Goal: Task Accomplishment & Management: Use online tool/utility

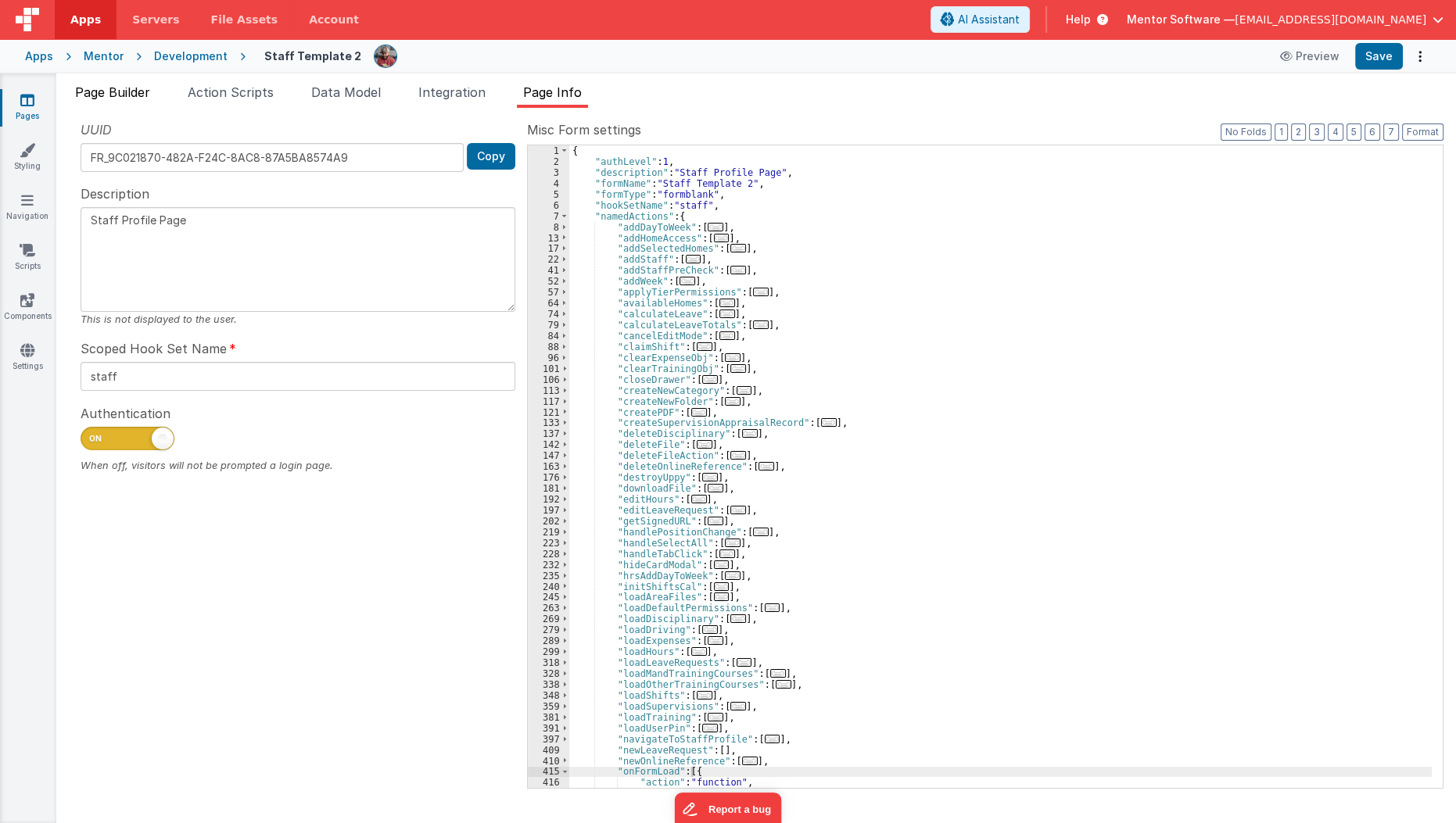
click at [119, 95] on span "Page Builder" at bounding box center [112, 92] width 75 height 16
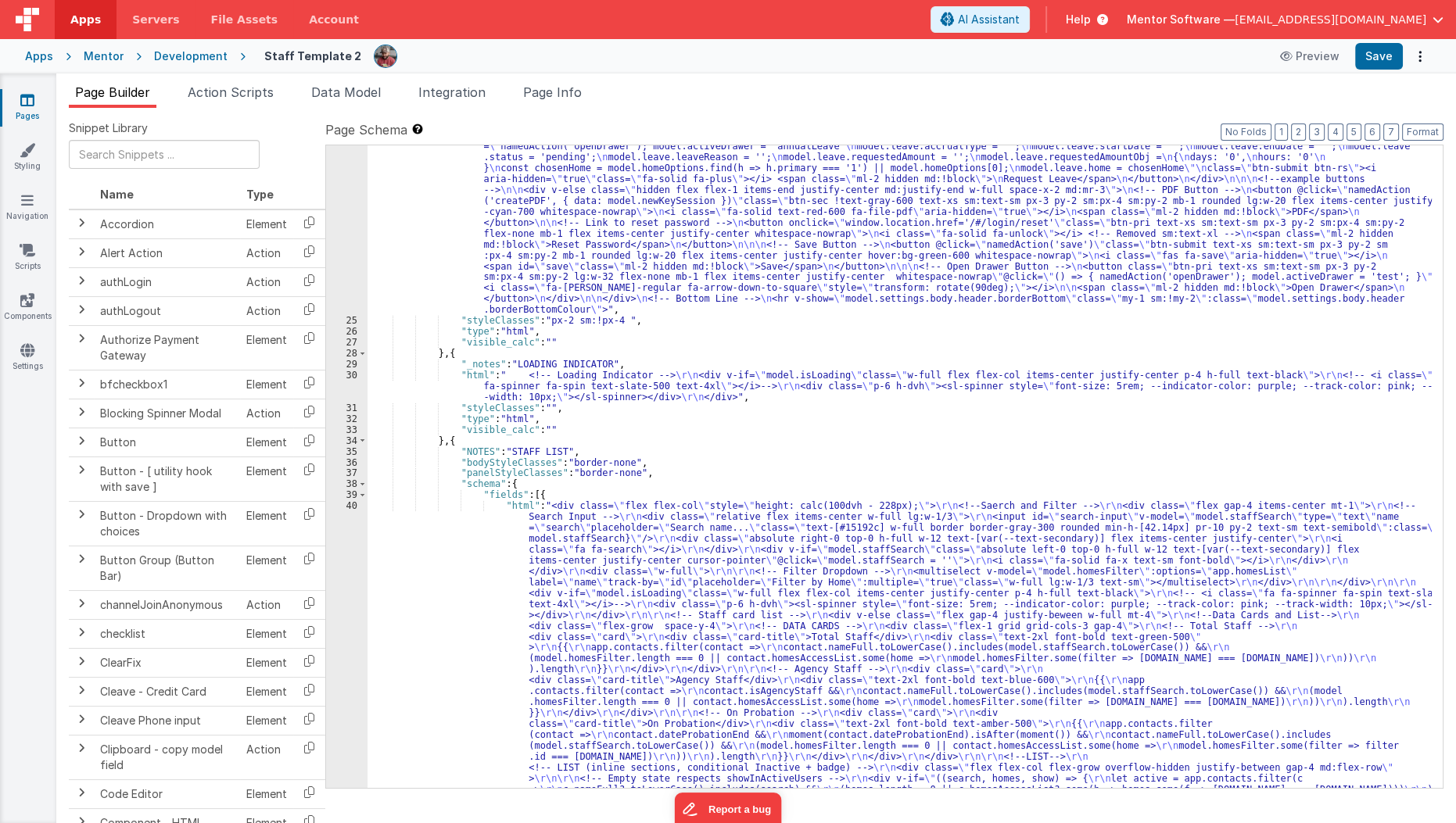
scroll to position [1313, 0]
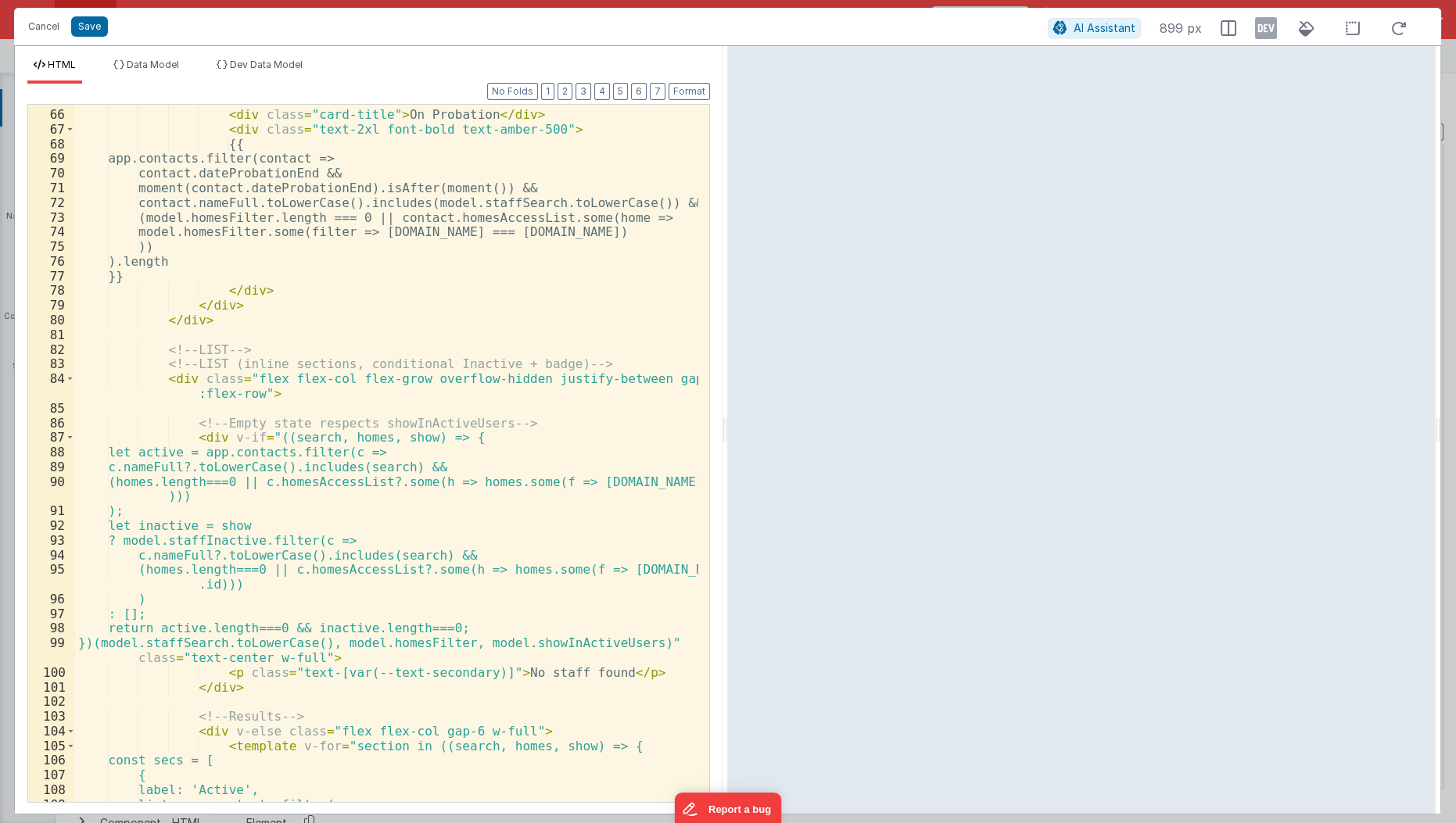
scroll to position [1100, 0]
click at [340, 622] on div "< div class = "card" > < div class = "card-title" > On Probation </ div > < div…" at bounding box center [387, 454] width 625 height 728
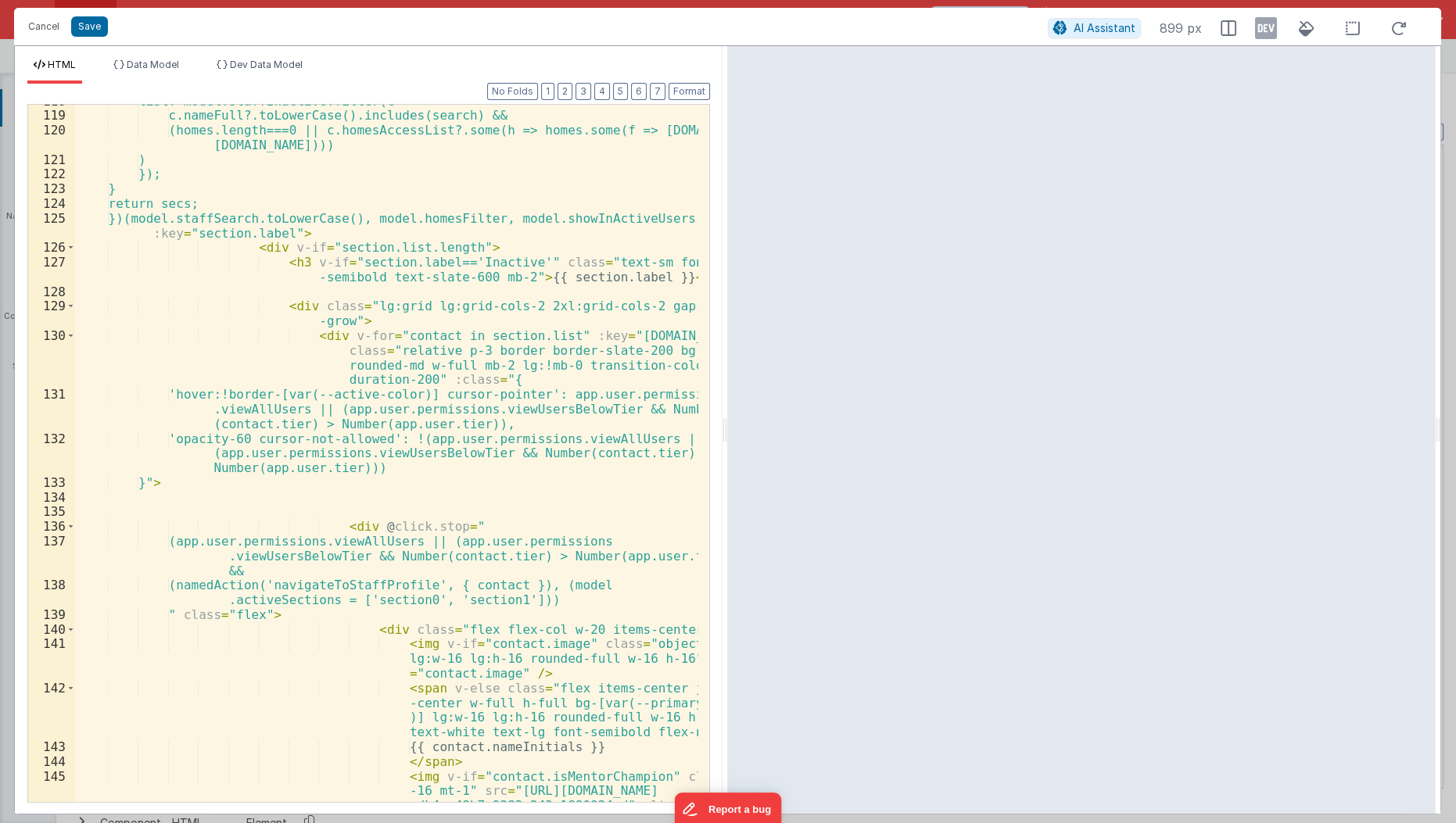
scroll to position [1950, 0]
click at [347, 565] on div "list: model.staffInactive.filter(c => c.nameFull?.toLowerCase().includes(search…" at bounding box center [387, 480] width 625 height 773
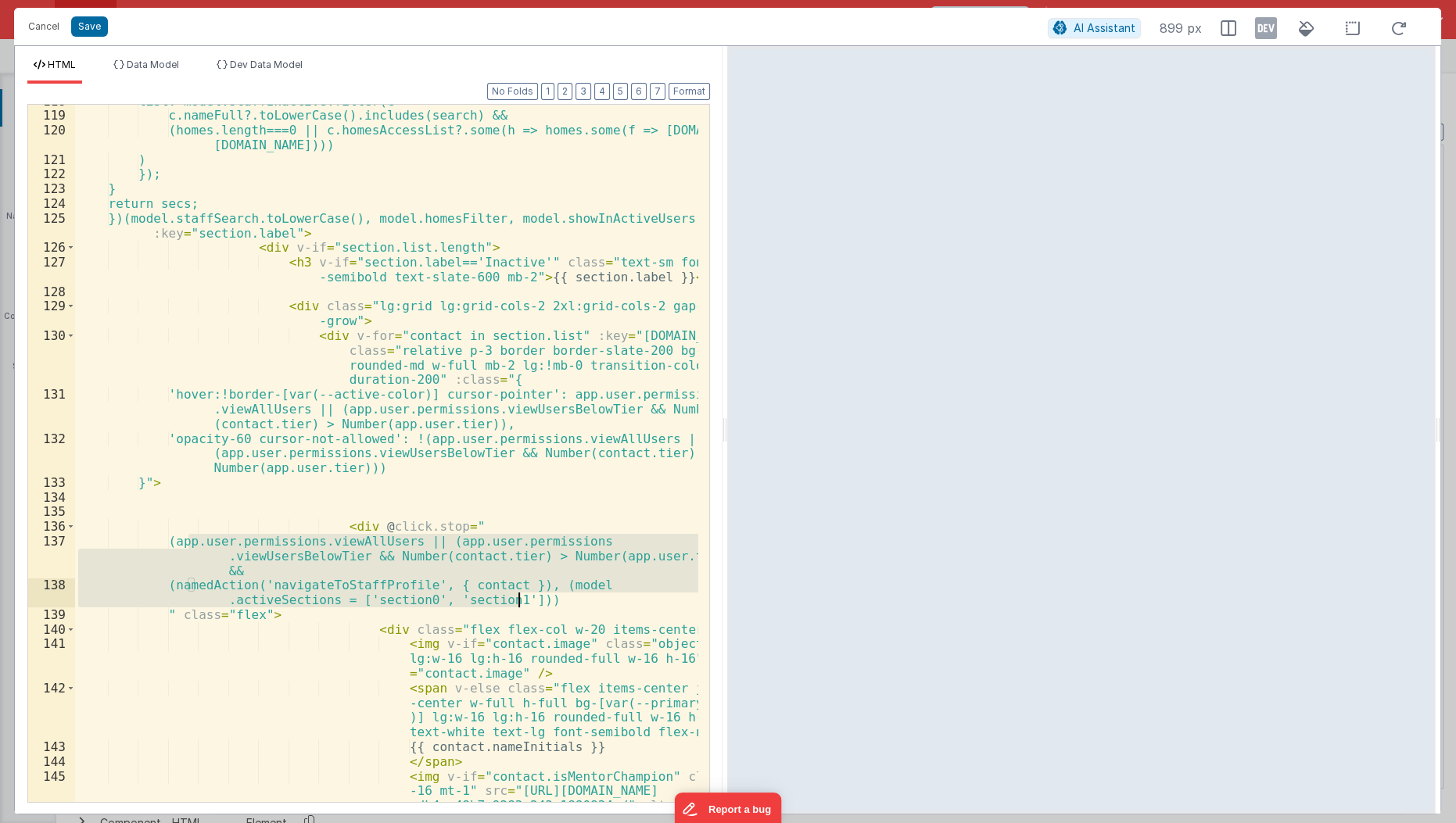
drag, startPoint x: 186, startPoint y: 540, endPoint x: 556, endPoint y: 594, distance: 373.9
click at [556, 594] on div "list: model.staffInactive.filter(c => c.nameFull?.toLowerCase().includes(search…" at bounding box center [387, 480] width 625 height 773
click at [556, 594] on div "list: model.staffInactive.filter(c => c.nameFull?.toLowerCase().includes(search…" at bounding box center [386, 453] width 623 height 697
drag, startPoint x: 182, startPoint y: 535, endPoint x: 572, endPoint y: 594, distance: 394.4
click at [572, 594] on div "list: model.staffInactive.filter(c => c.nameFull?.toLowerCase().includes(search…" at bounding box center [387, 480] width 625 height 773
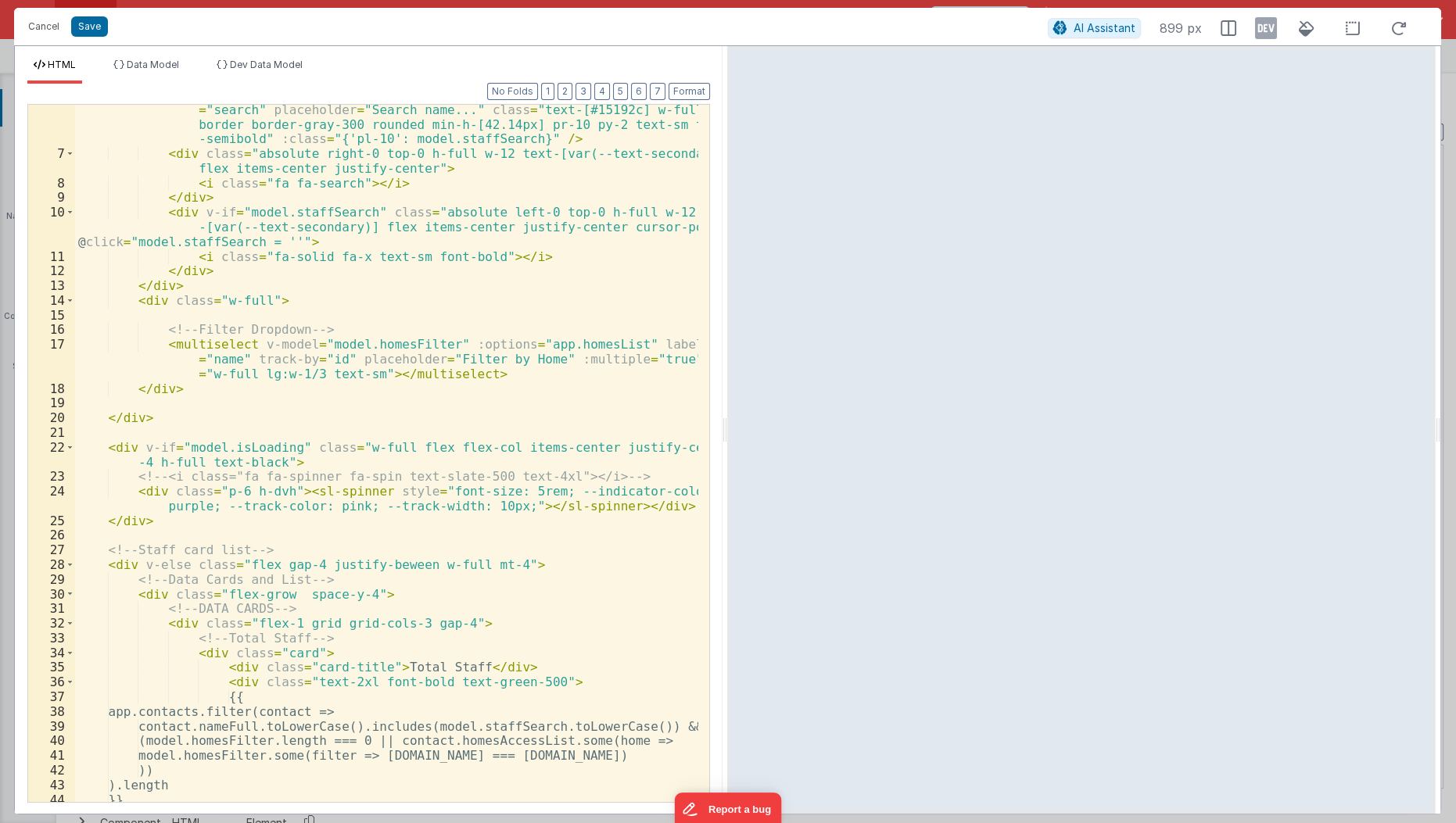
scroll to position [0, 0]
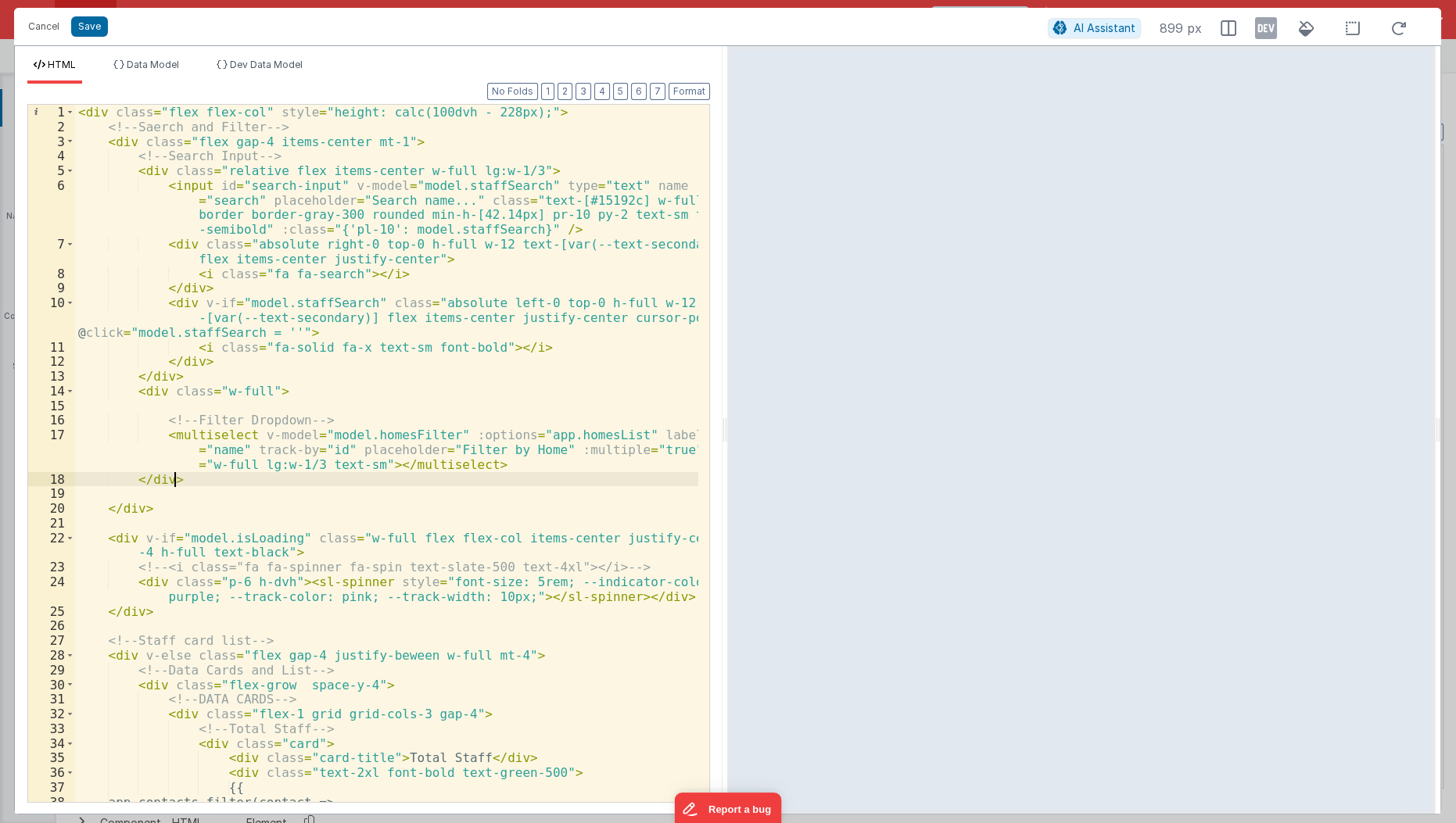
click at [221, 485] on div "< div class = "flex flex-col" style = "height: calc(100dvh - 228px);" > <!-- Sa…" at bounding box center [387, 468] width 625 height 728
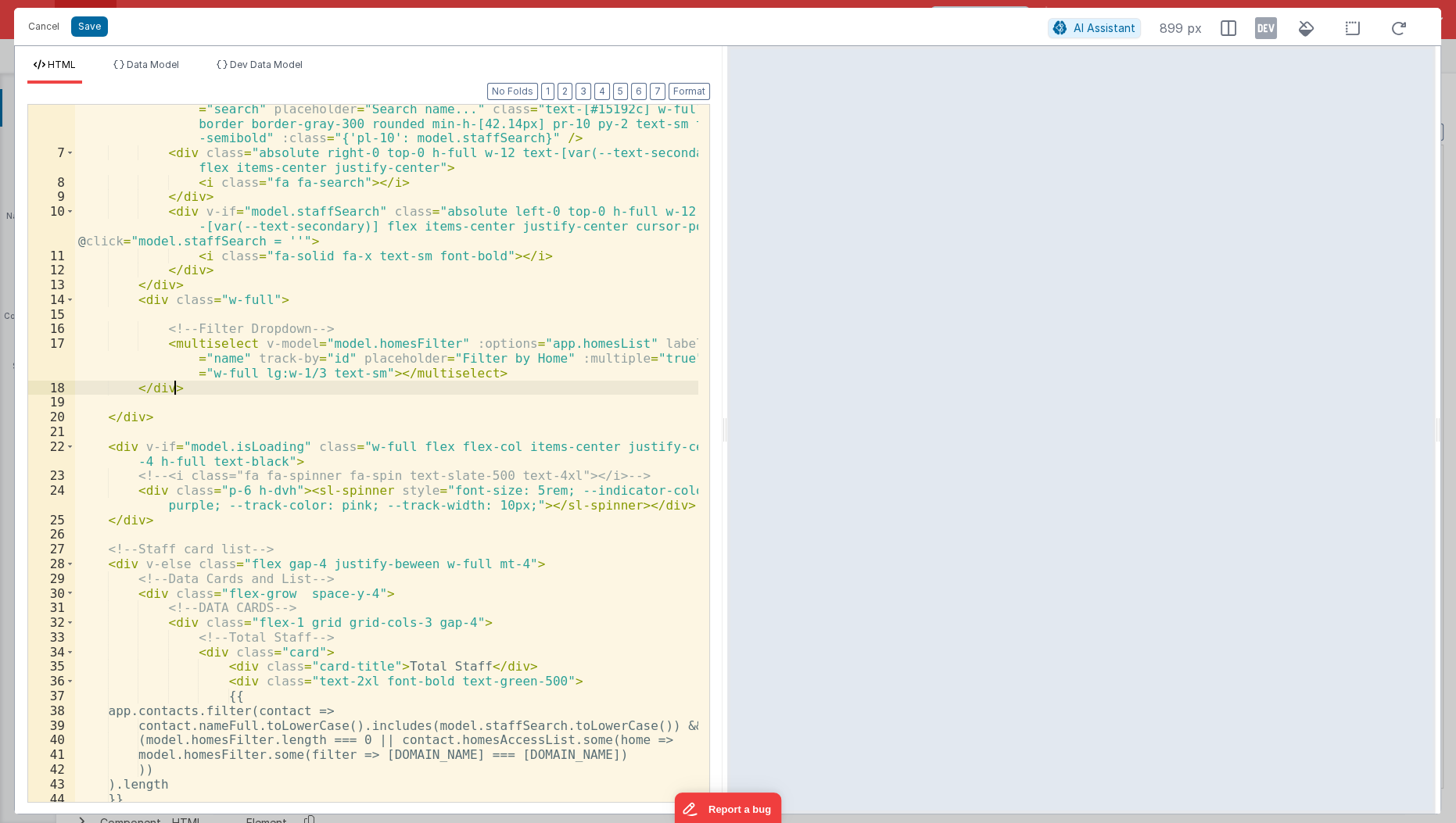
scroll to position [92, 0]
click at [66, 565] on span at bounding box center [70, 563] width 8 height 15
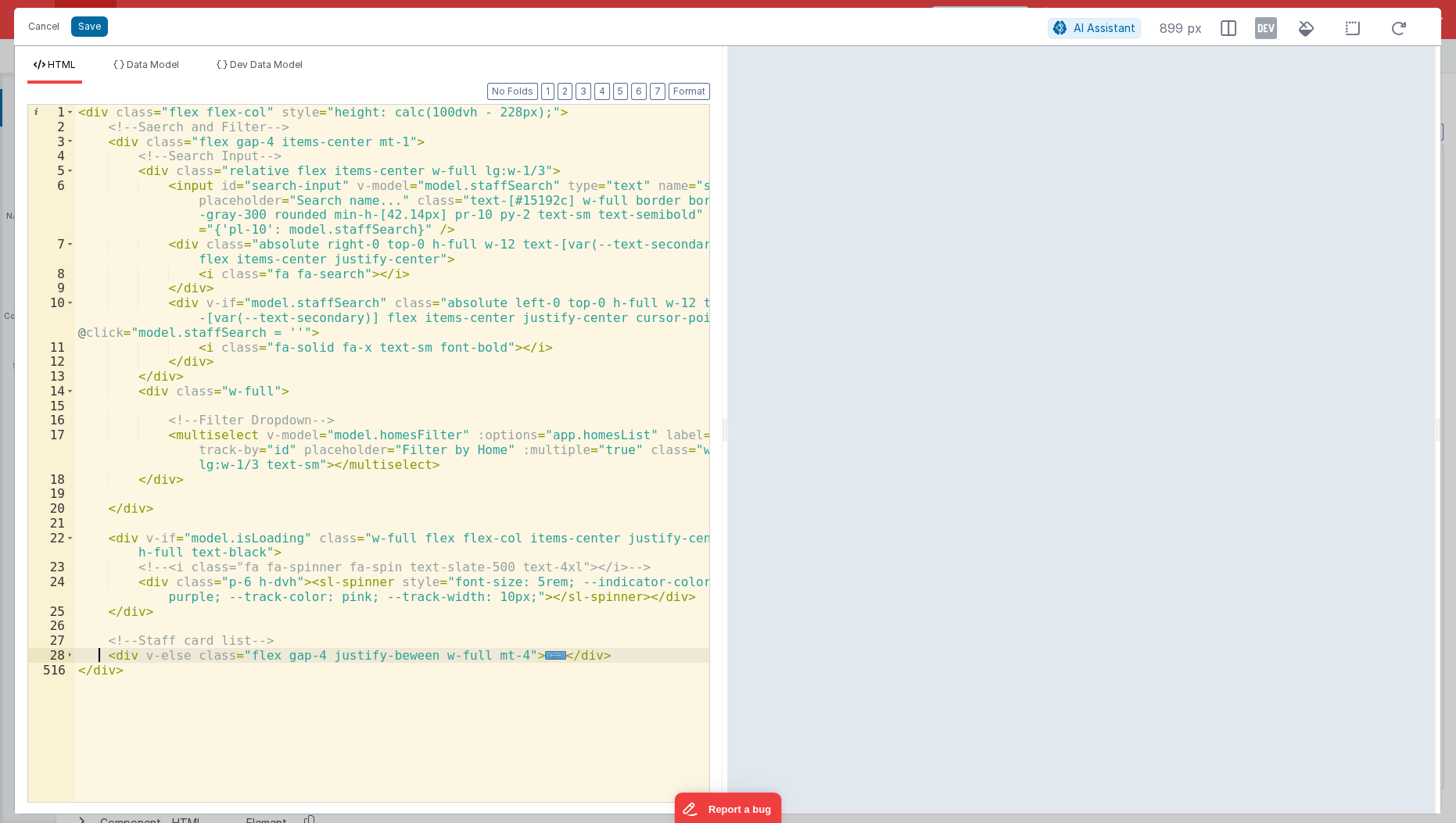
click at [101, 652] on div "< div class = "flex flex-col" style = "height: calc(100dvh - 228px);" > <!-- Sa…" at bounding box center [393, 468] width 635 height 728
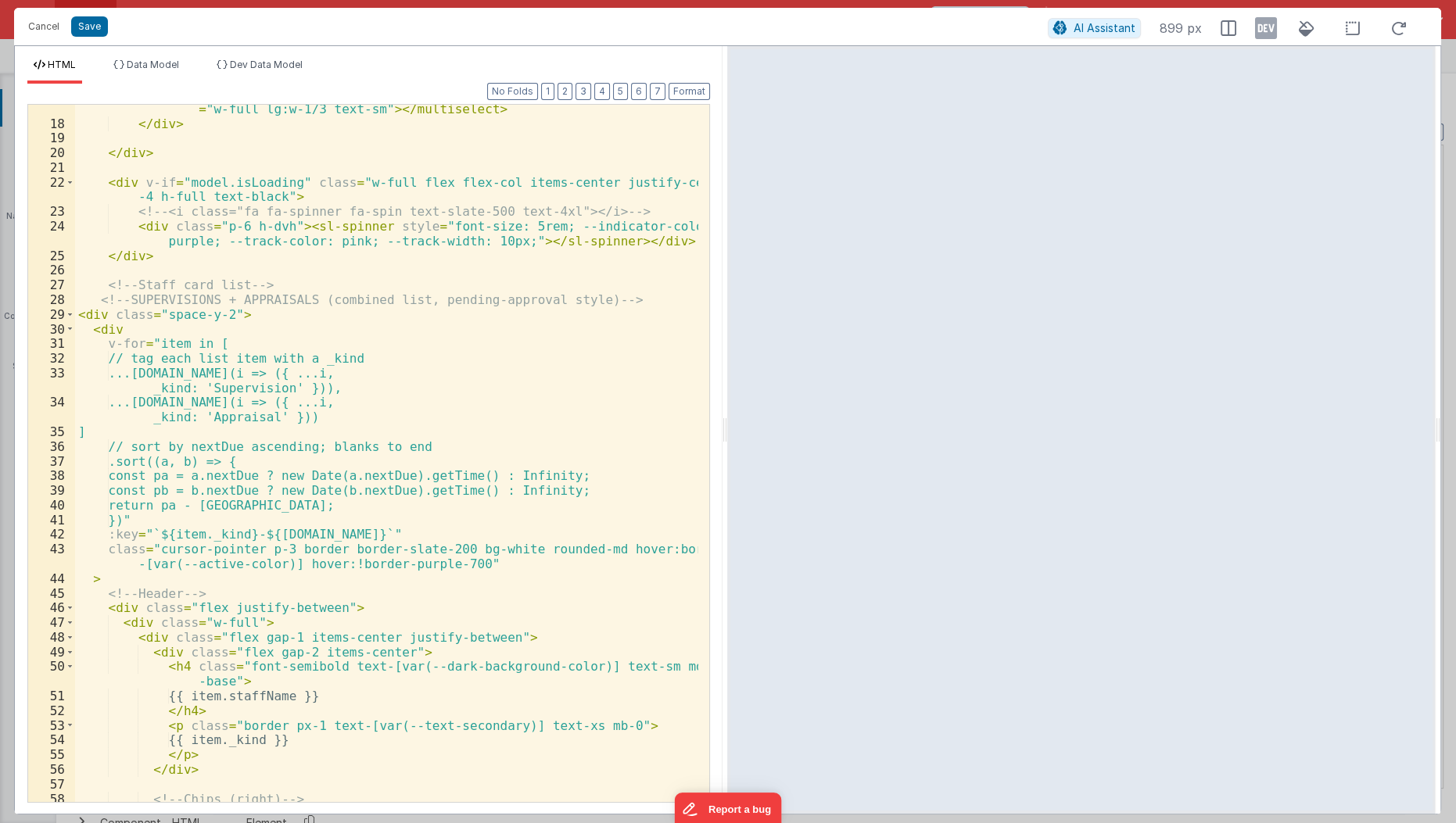
scroll to position [354, 0]
click at [104, 314] on div "< multiselect v-model = "model.homesFilter" :options = "app.homesList" label = …" at bounding box center [387, 452] width 625 height 757
click at [380, 358] on div "< multiselect v-model = "model.homesFilter" :options = "app.homesList" label = …" at bounding box center [387, 452] width 625 height 757
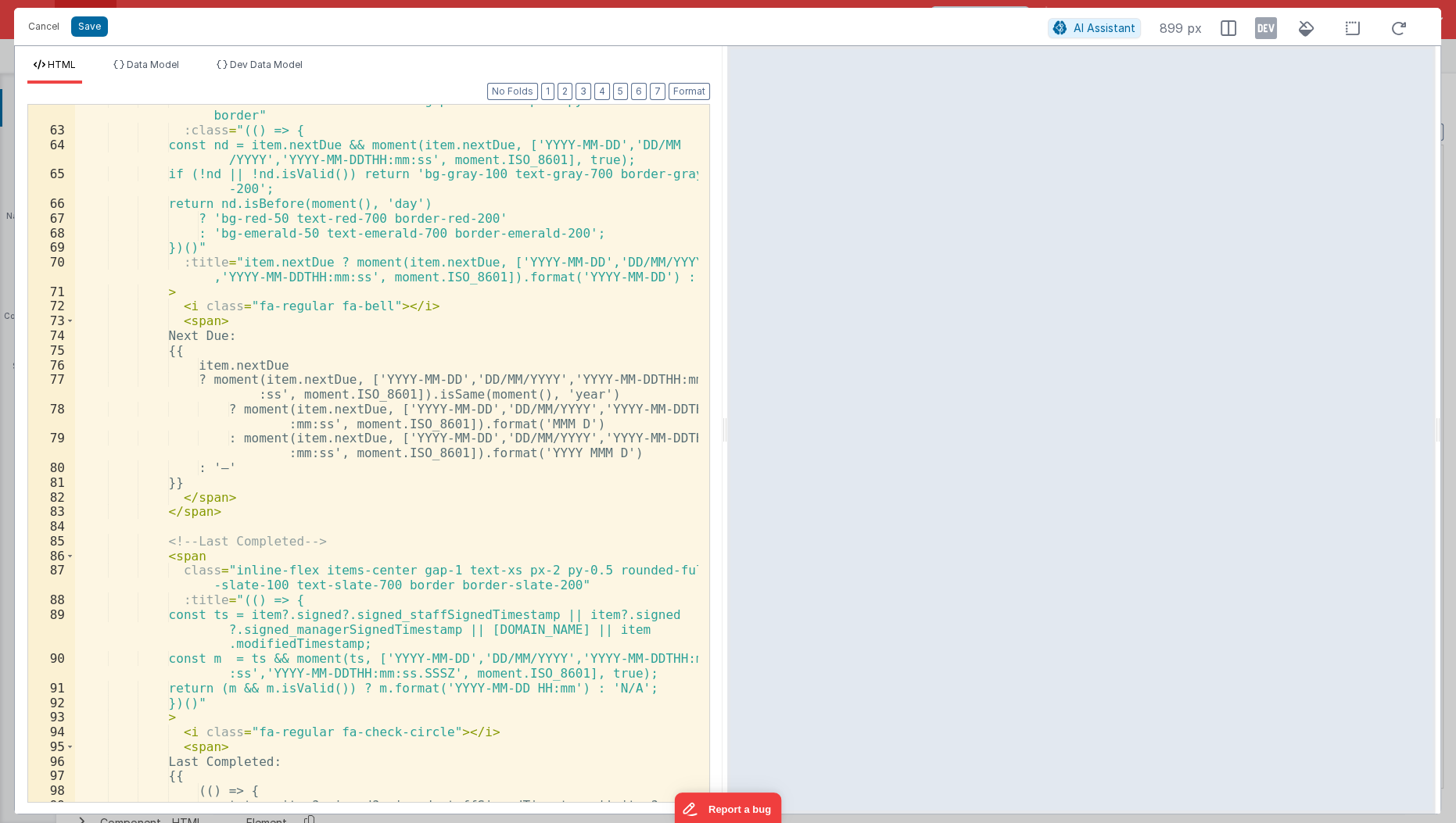
scroll to position [1113, 0]
click at [92, 23] on button "Save" at bounding box center [89, 26] width 37 height 21
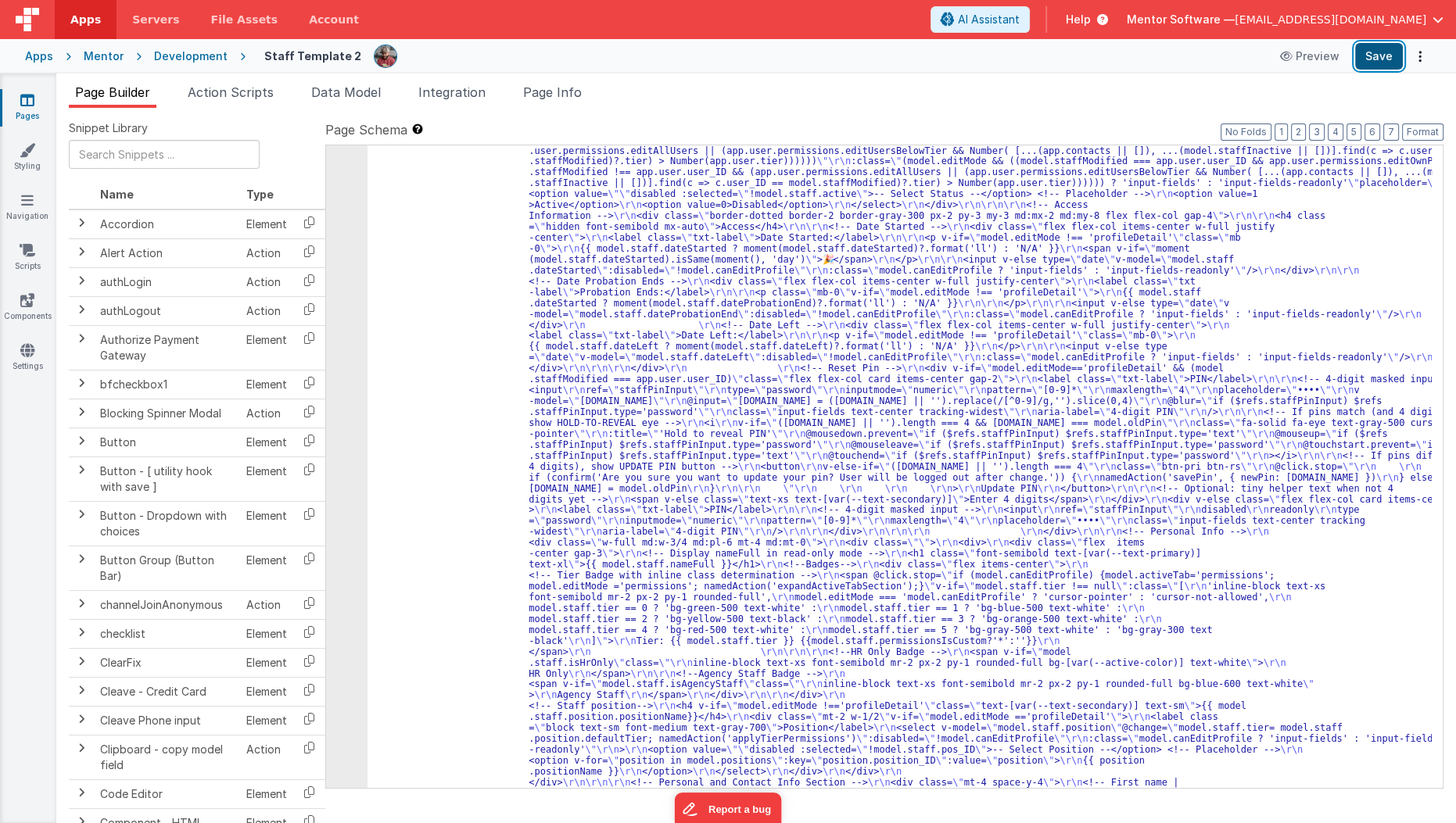
click at [1377, 58] on button "Save" at bounding box center [1379, 56] width 48 height 26
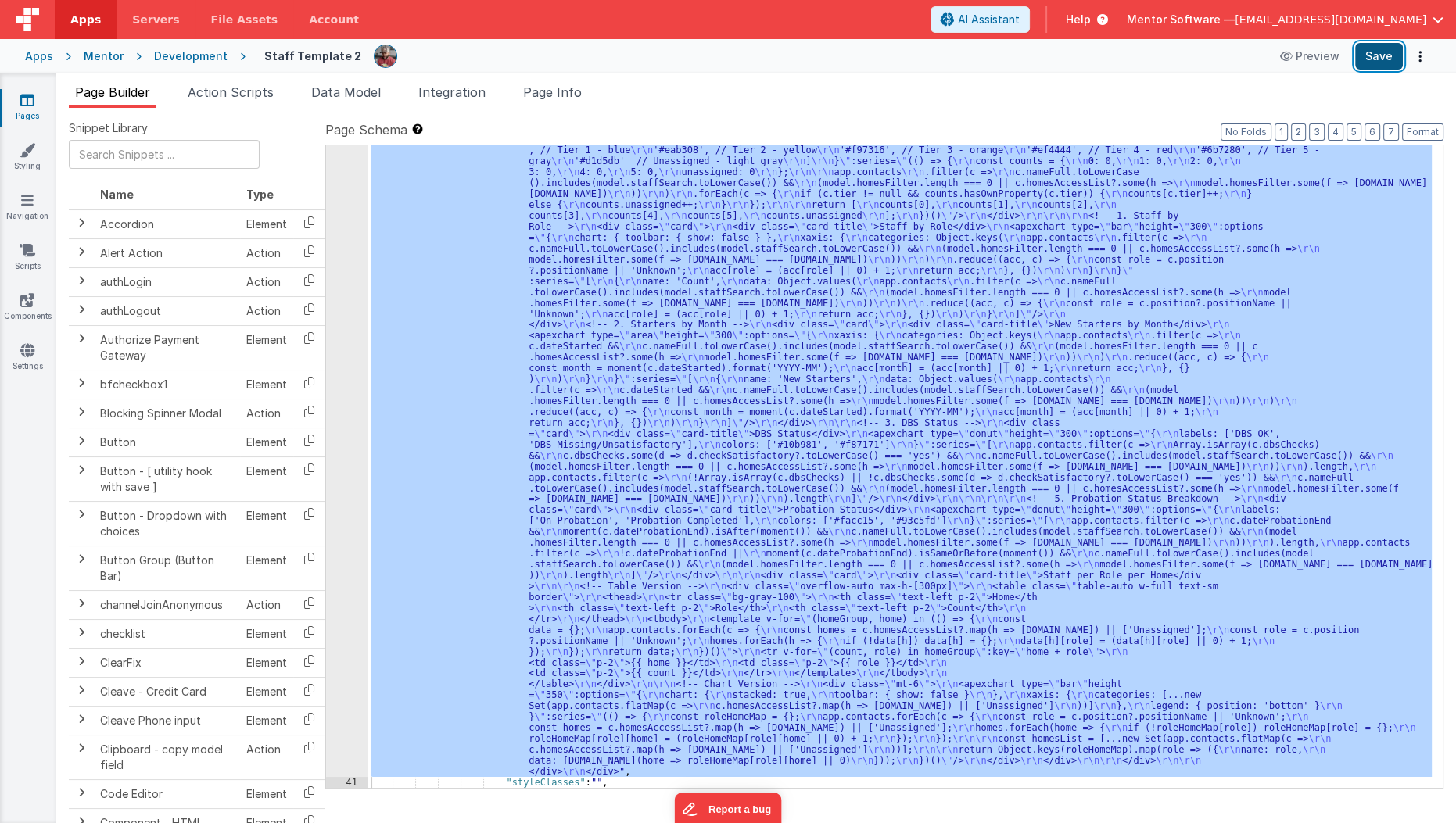
click at [1390, 60] on button "Save" at bounding box center [1379, 56] width 48 height 26
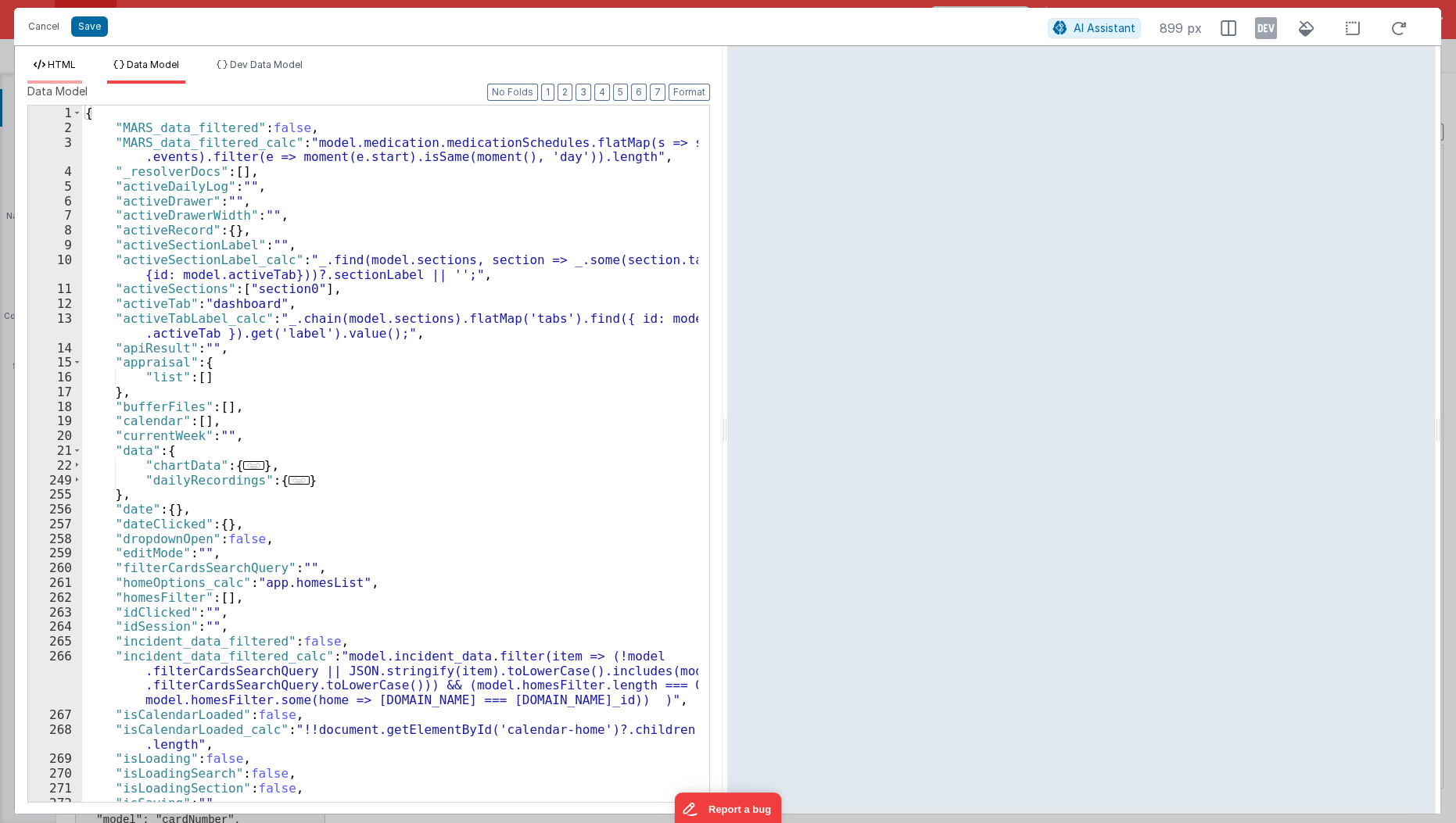
scroll to position [4682, 0]
click at [55, 66] on span "HTML" at bounding box center [62, 64] width 28 height 12
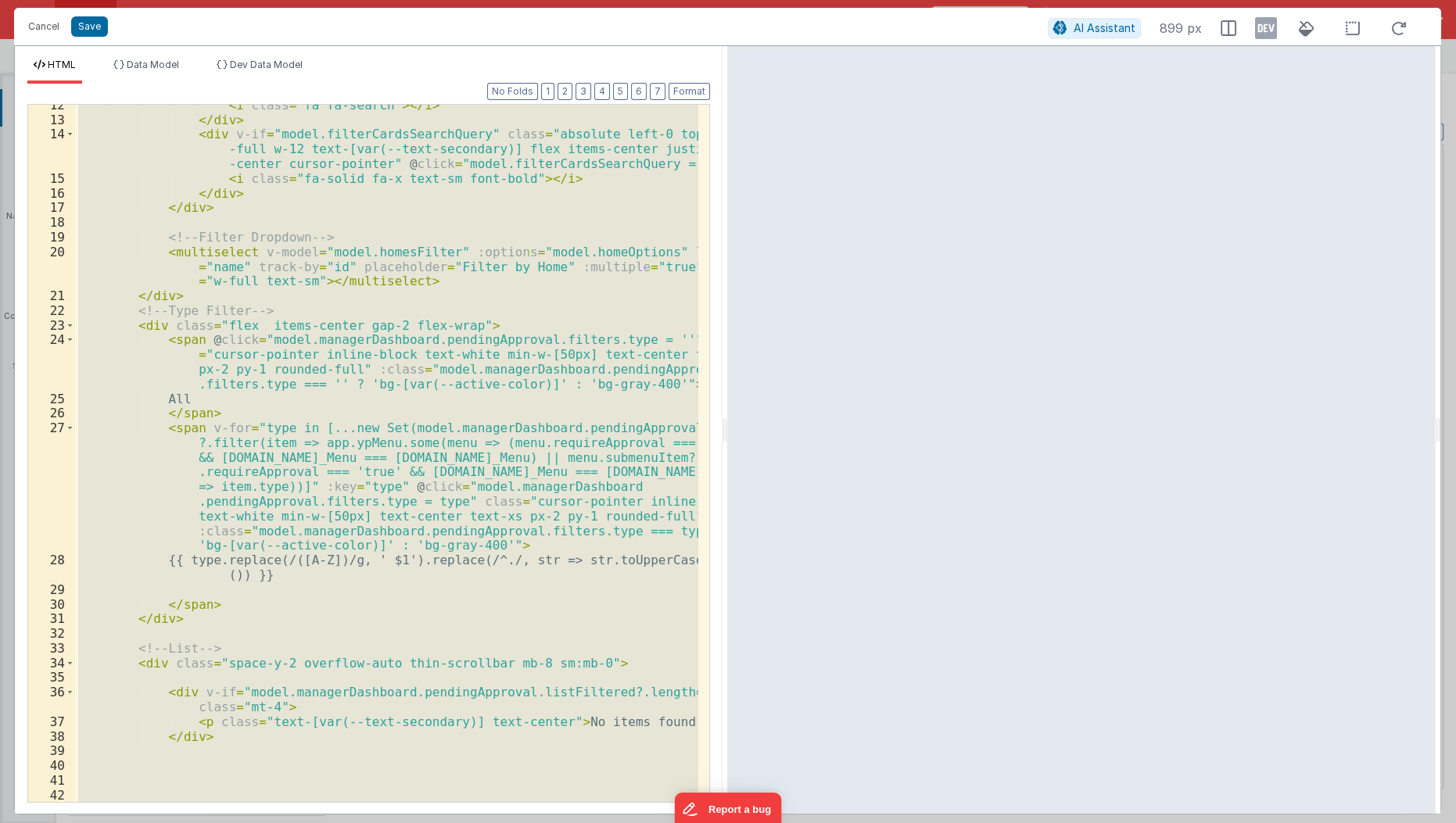
click at [240, 253] on div "< i class = "fa fa-search" > </ i > </ div > < div v-if = "model.filterCardsSea…" at bounding box center [386, 453] width 623 height 697
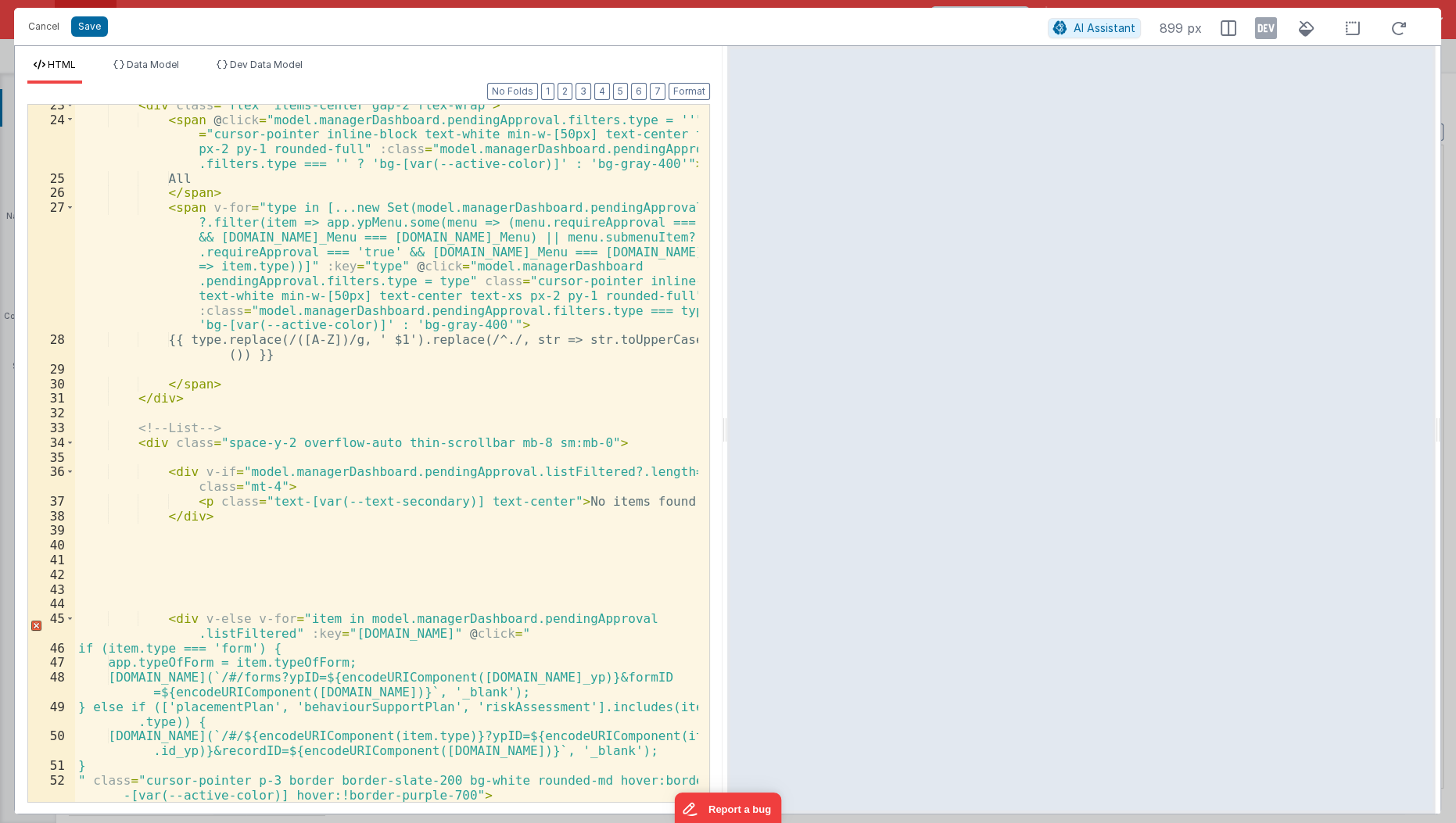
scroll to position [477, 0]
click at [66, 615] on span at bounding box center [70, 618] width 8 height 15
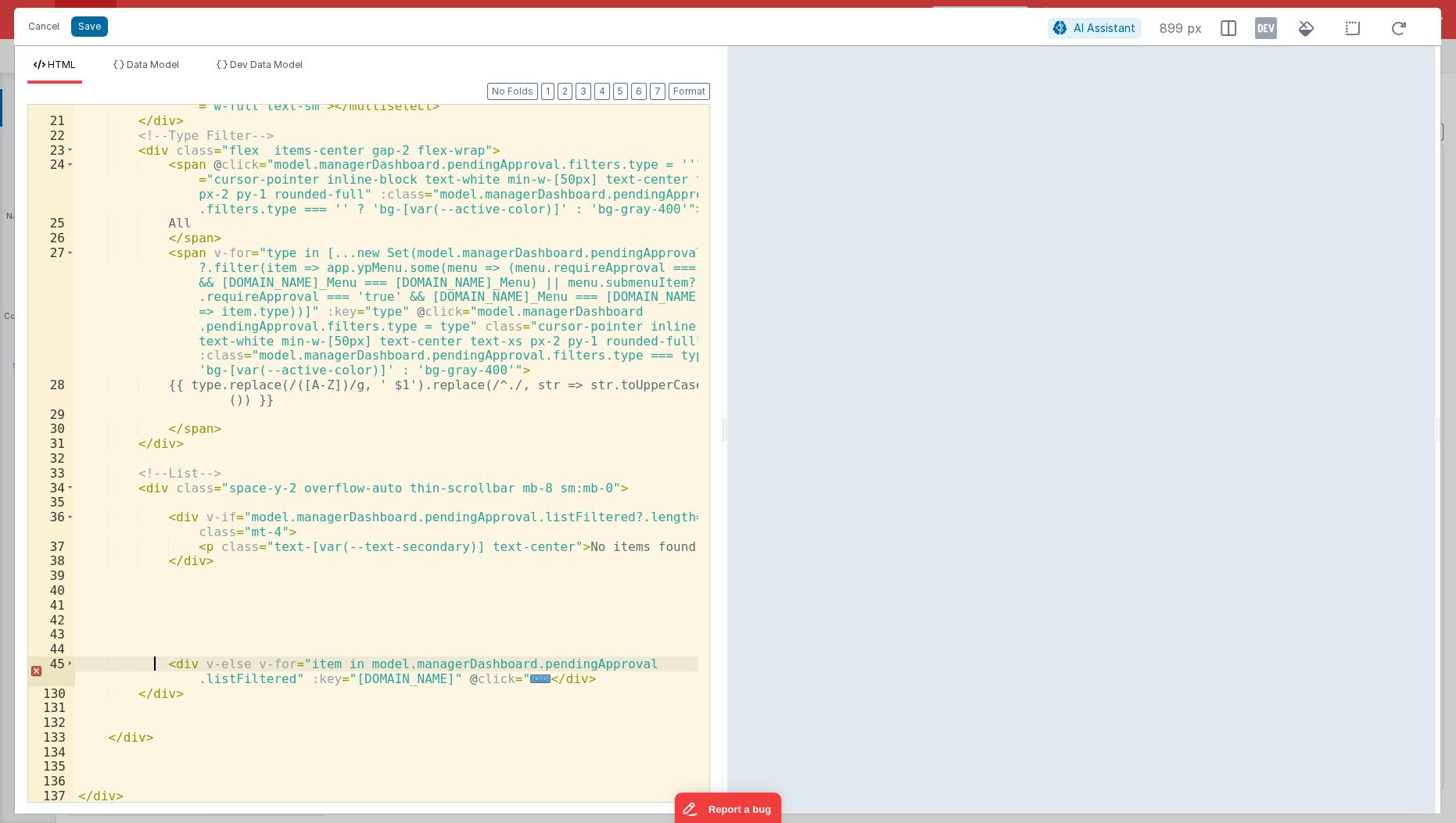
click at [156, 662] on div "< multiselect v-model = "model.homesFilter" :options = "model.homeOptions" labe…" at bounding box center [387, 449] width 625 height 757
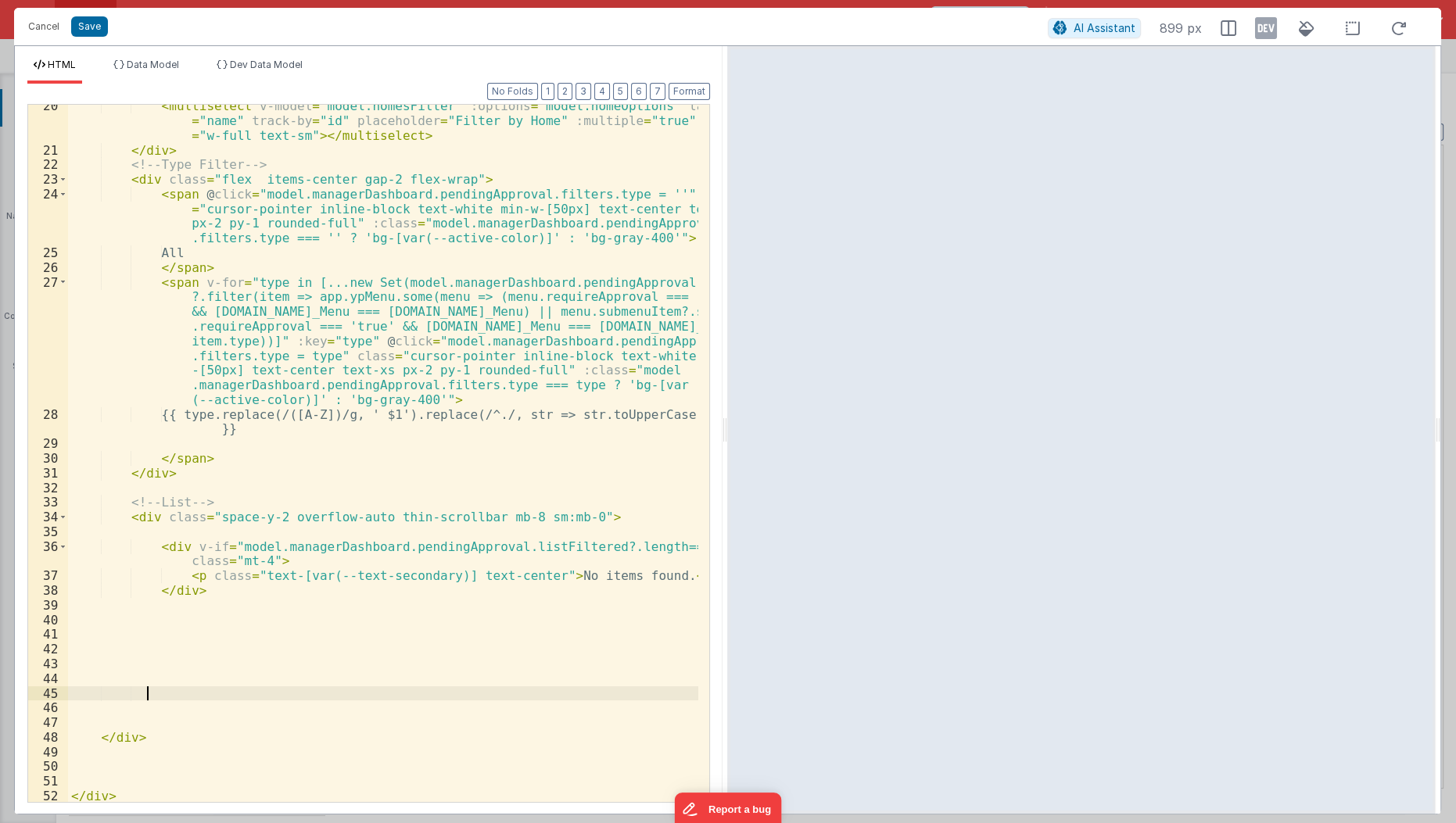
scroll to position [402, 0]
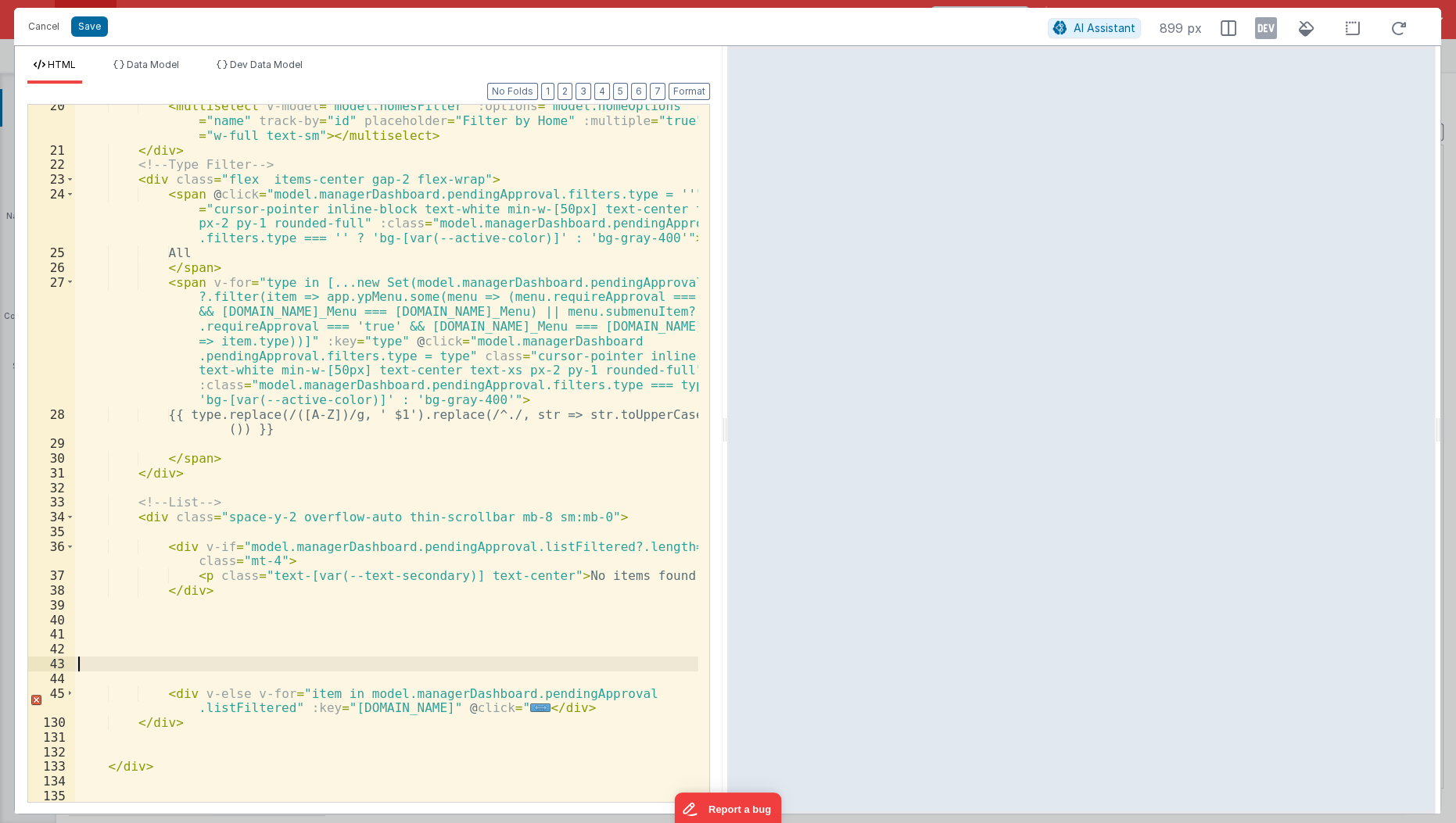
click at [156, 662] on div "< multiselect v-model = "model.homesFilter" :options = "model.homeOptions" labe…" at bounding box center [387, 477] width 625 height 757
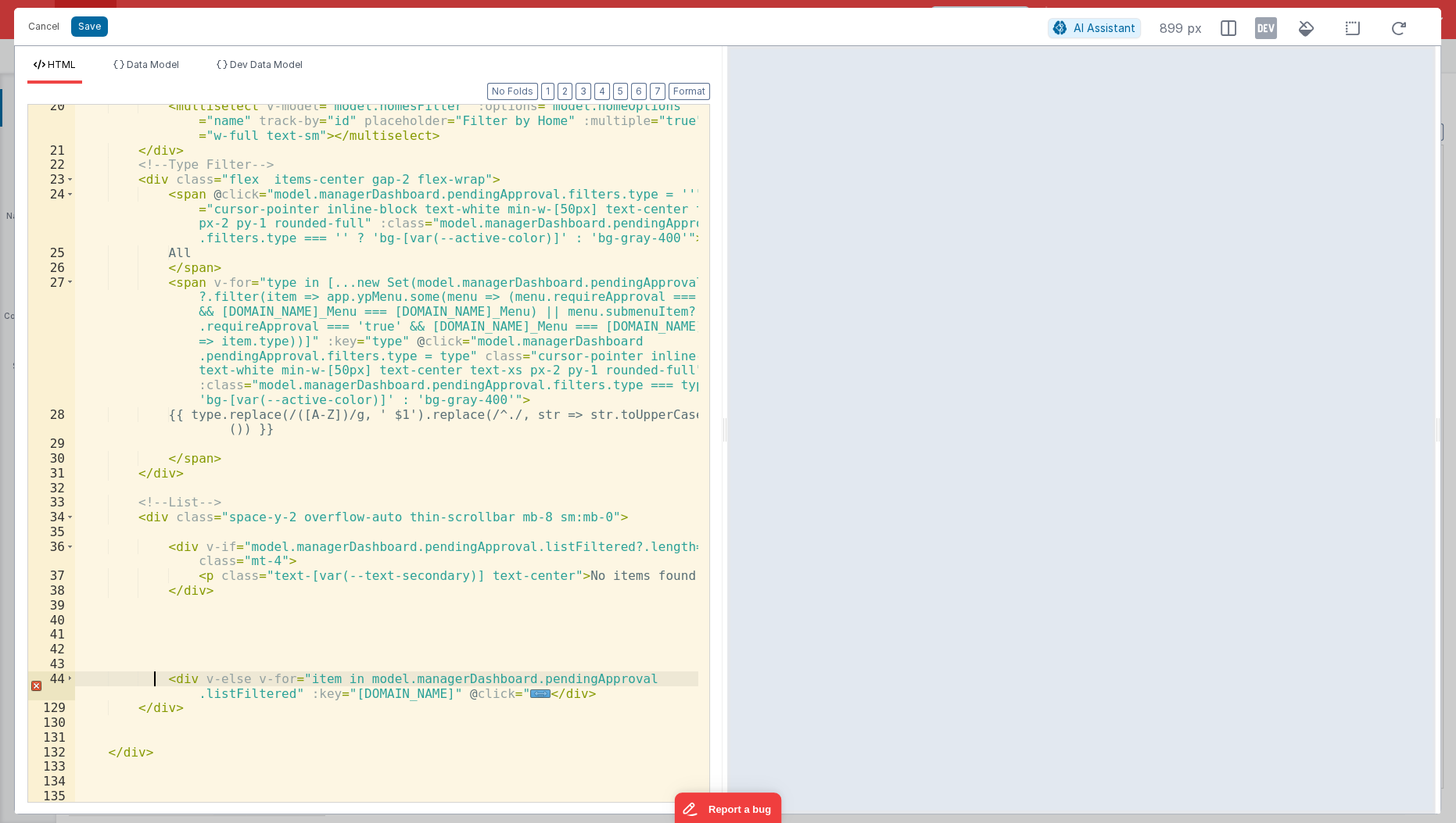
click at [155, 678] on div "< multiselect v-model = "model.homesFilter" :options = "model.homeOptions" labe…" at bounding box center [387, 477] width 625 height 757
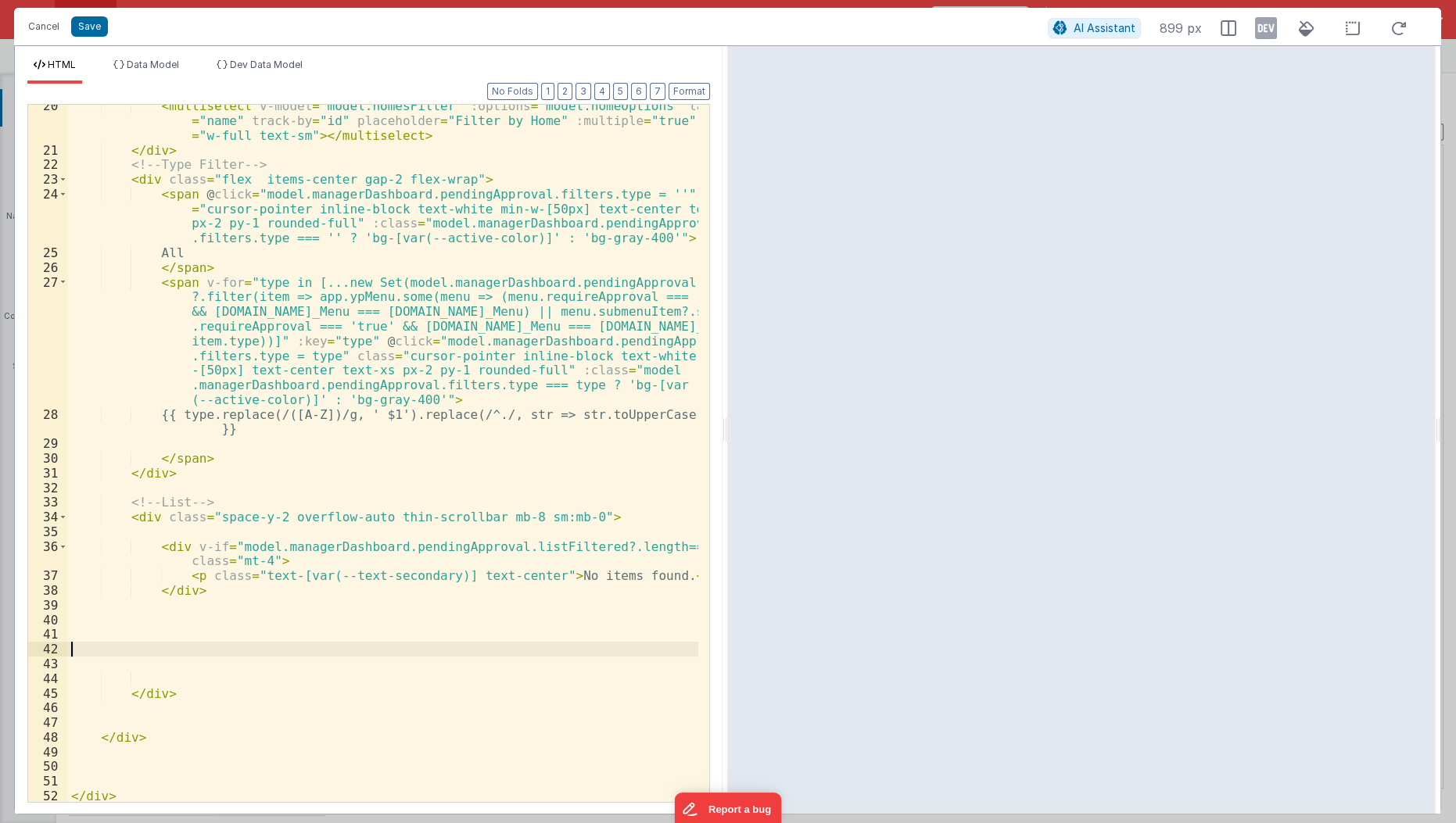
click at [153, 649] on div "< multiselect v-model = "model.homesFilter" :options = "model.homeOptions" labe…" at bounding box center [384, 477] width 632 height 757
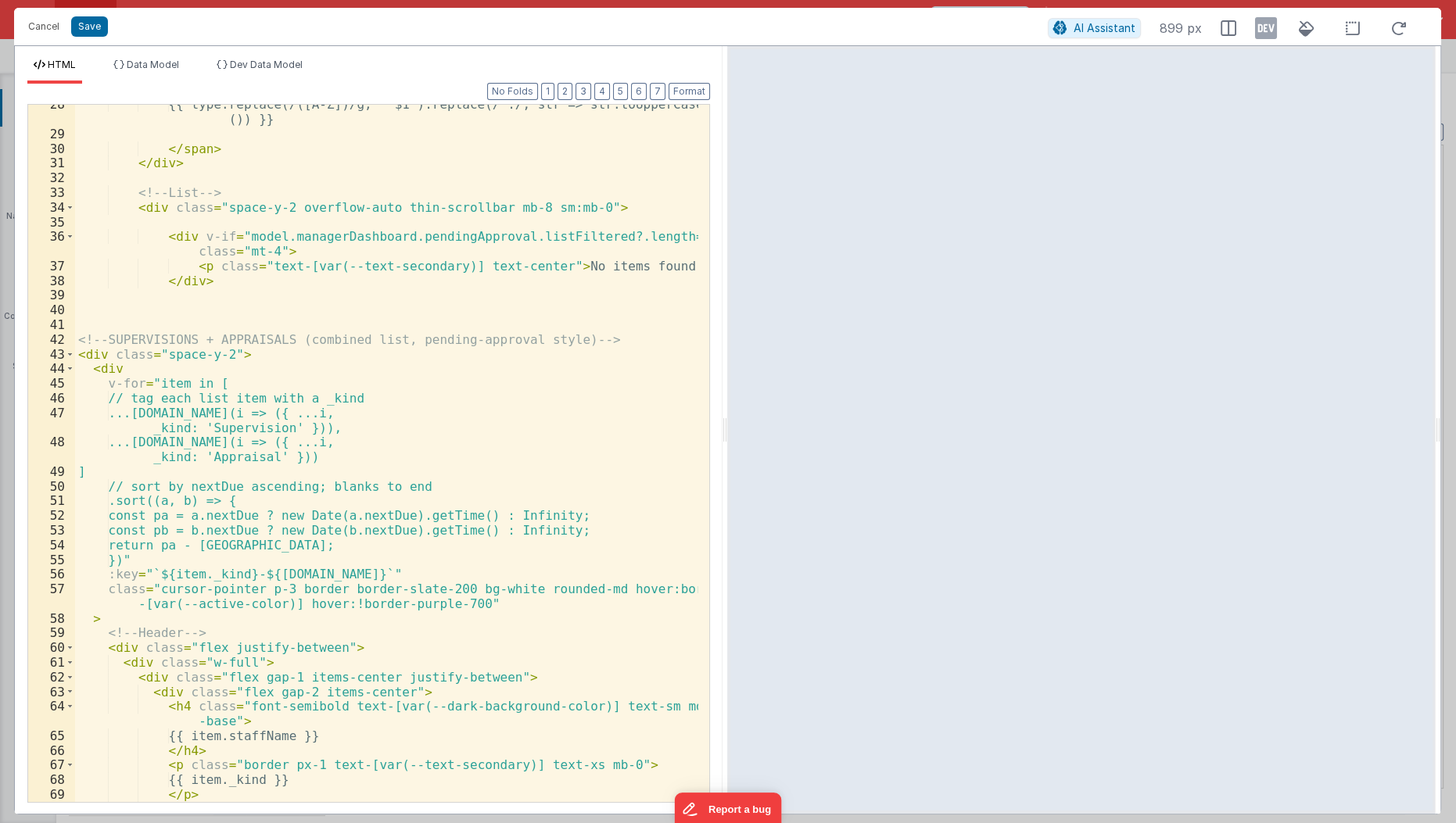
scroll to position [712, 0]
click at [78, 315] on div "{{ type.replace(/([A-Z])/g, ' $1').replace(/^./, str => str.toUpperCase ()) }} …" at bounding box center [387, 468] width 625 height 742
click at [122, 352] on div "{{ type.replace(/([A-Z])/g, ' $1').replace(/^./, str => str.toUpperCase ()) }} …" at bounding box center [387, 468] width 625 height 742
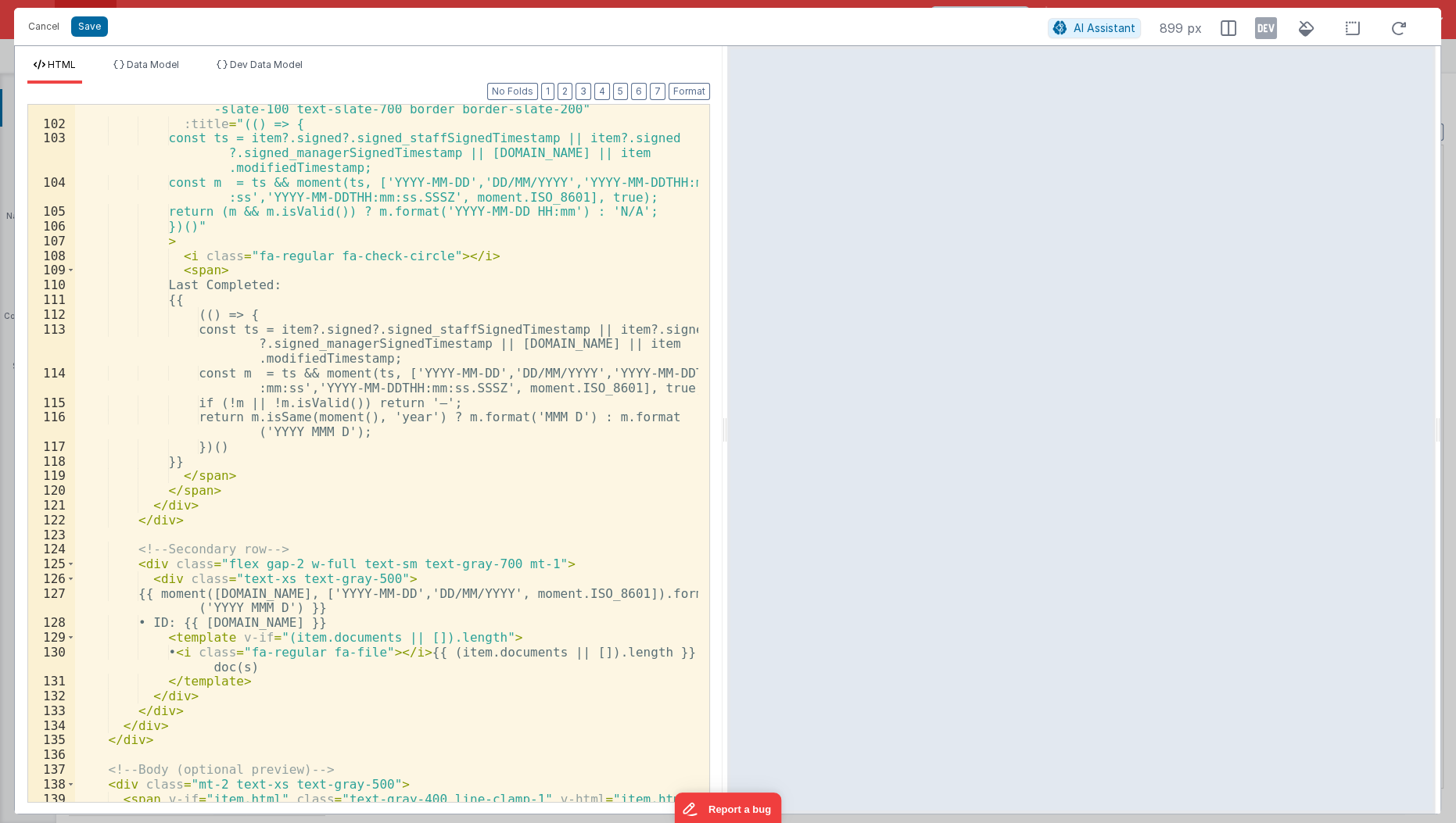
scroll to position [2209, 0]
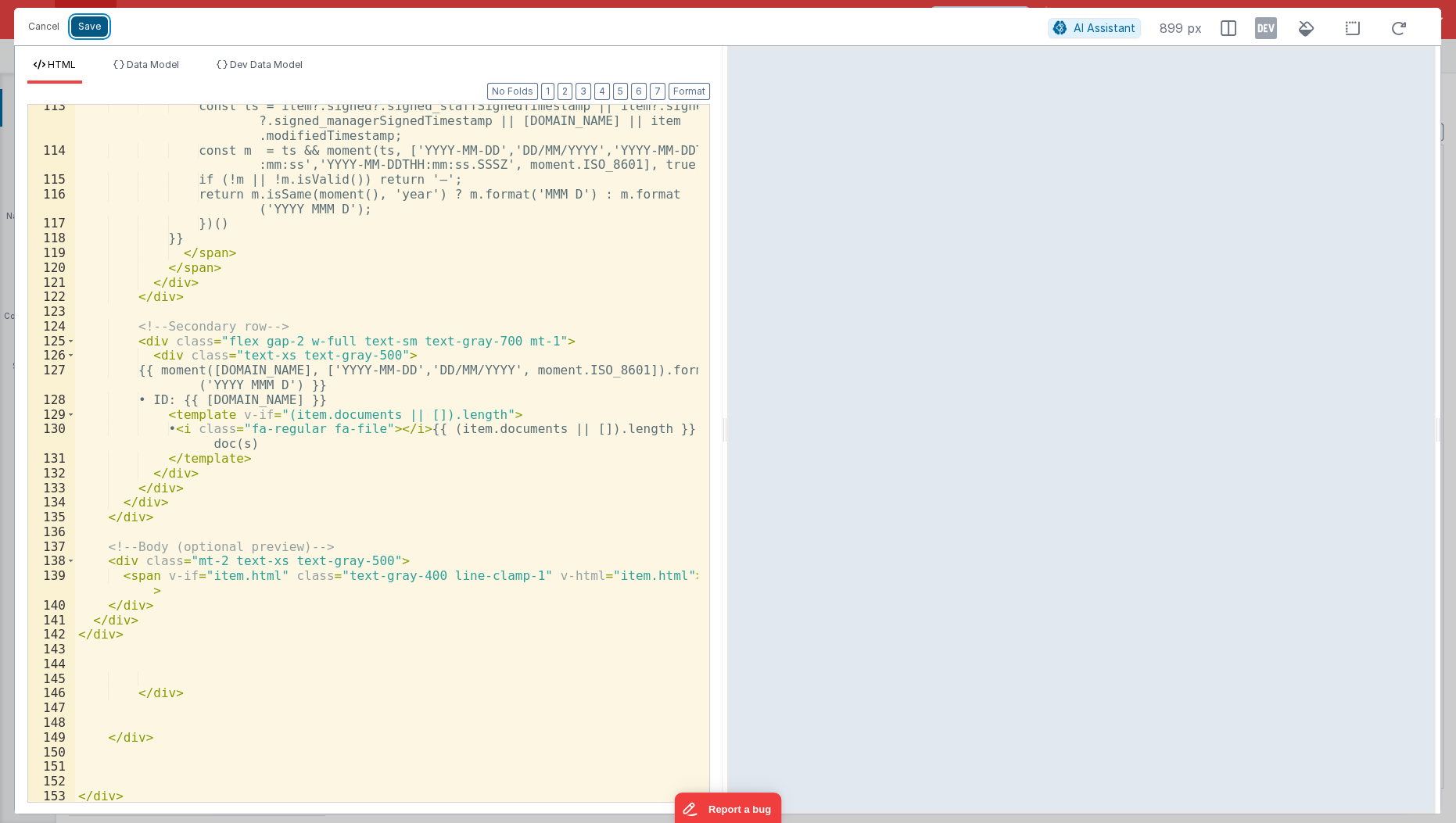
click at [88, 32] on button "Save" at bounding box center [89, 26] width 37 height 21
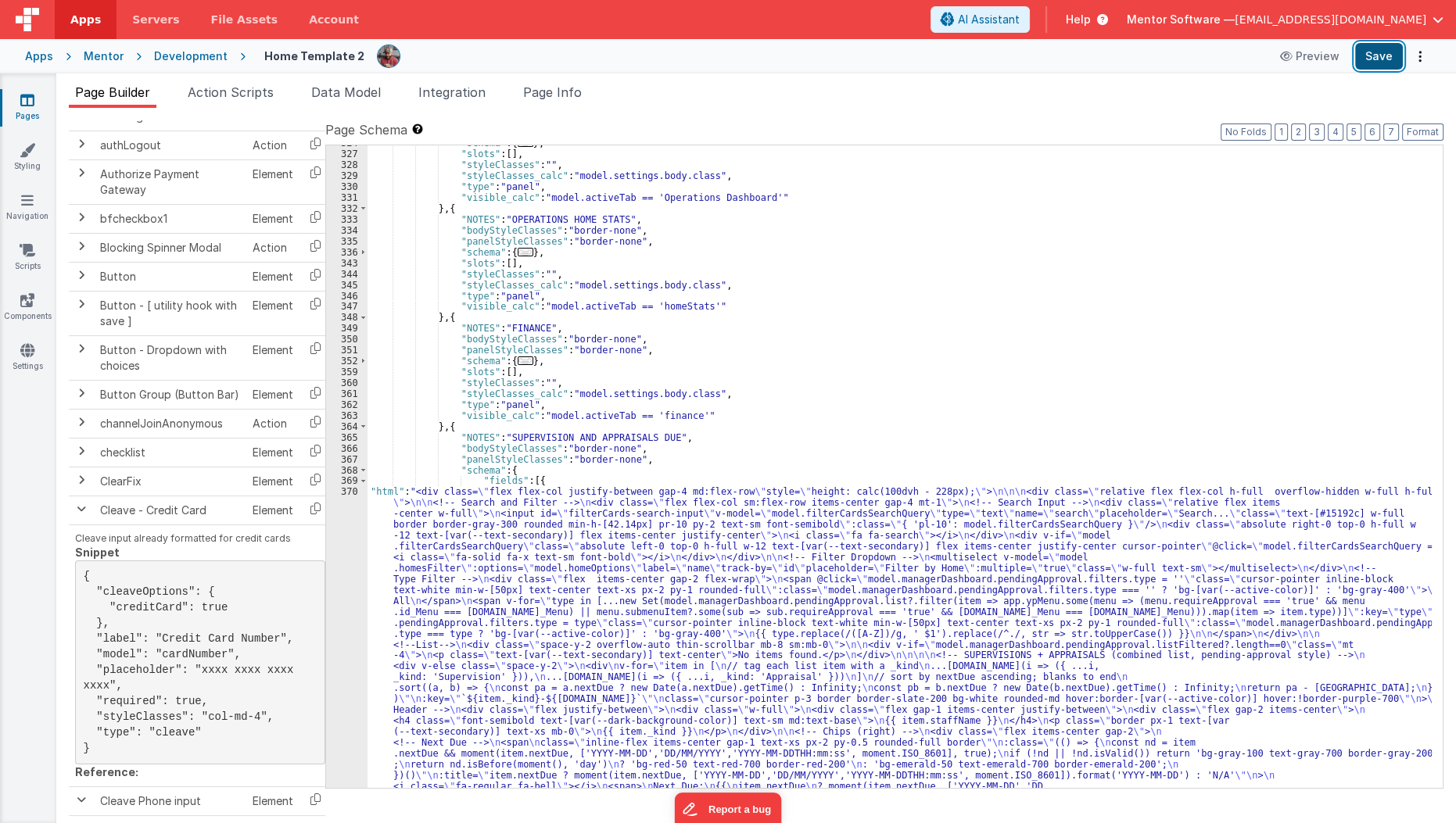
click at [1389, 59] on button "Save" at bounding box center [1379, 56] width 48 height 26
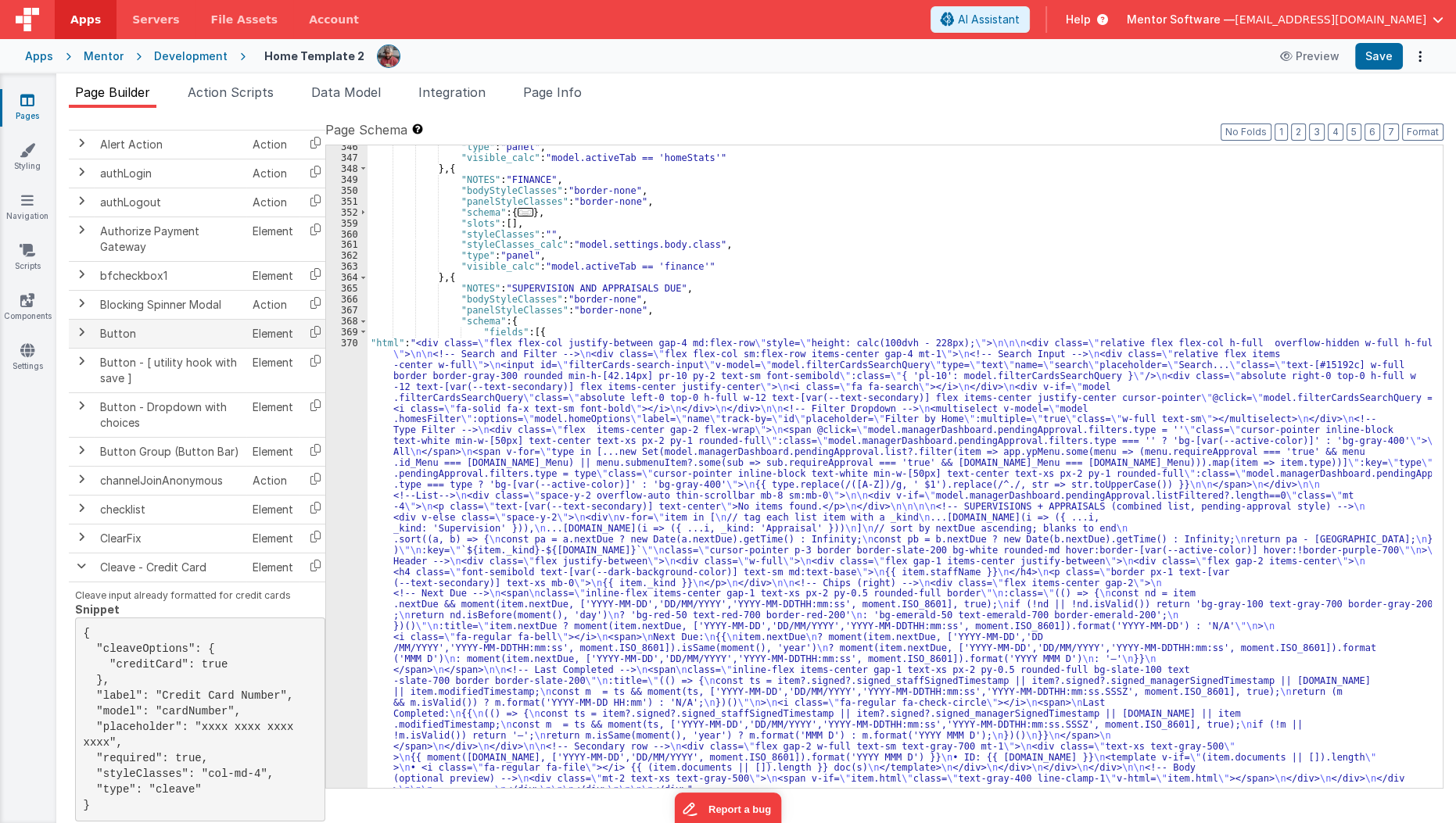
scroll to position [0, 0]
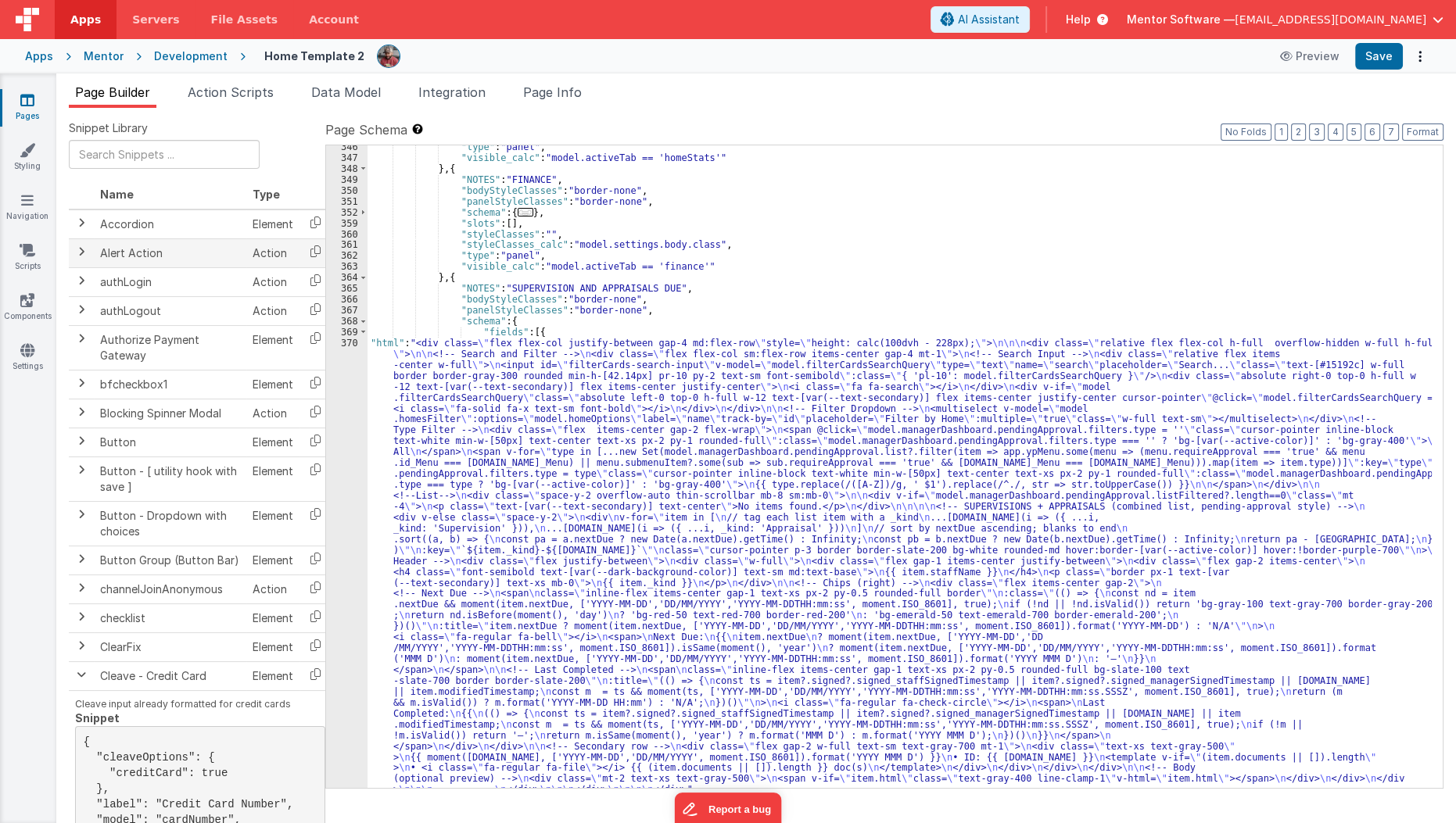
click at [83, 250] on span at bounding box center [81, 251] width 12 height 12
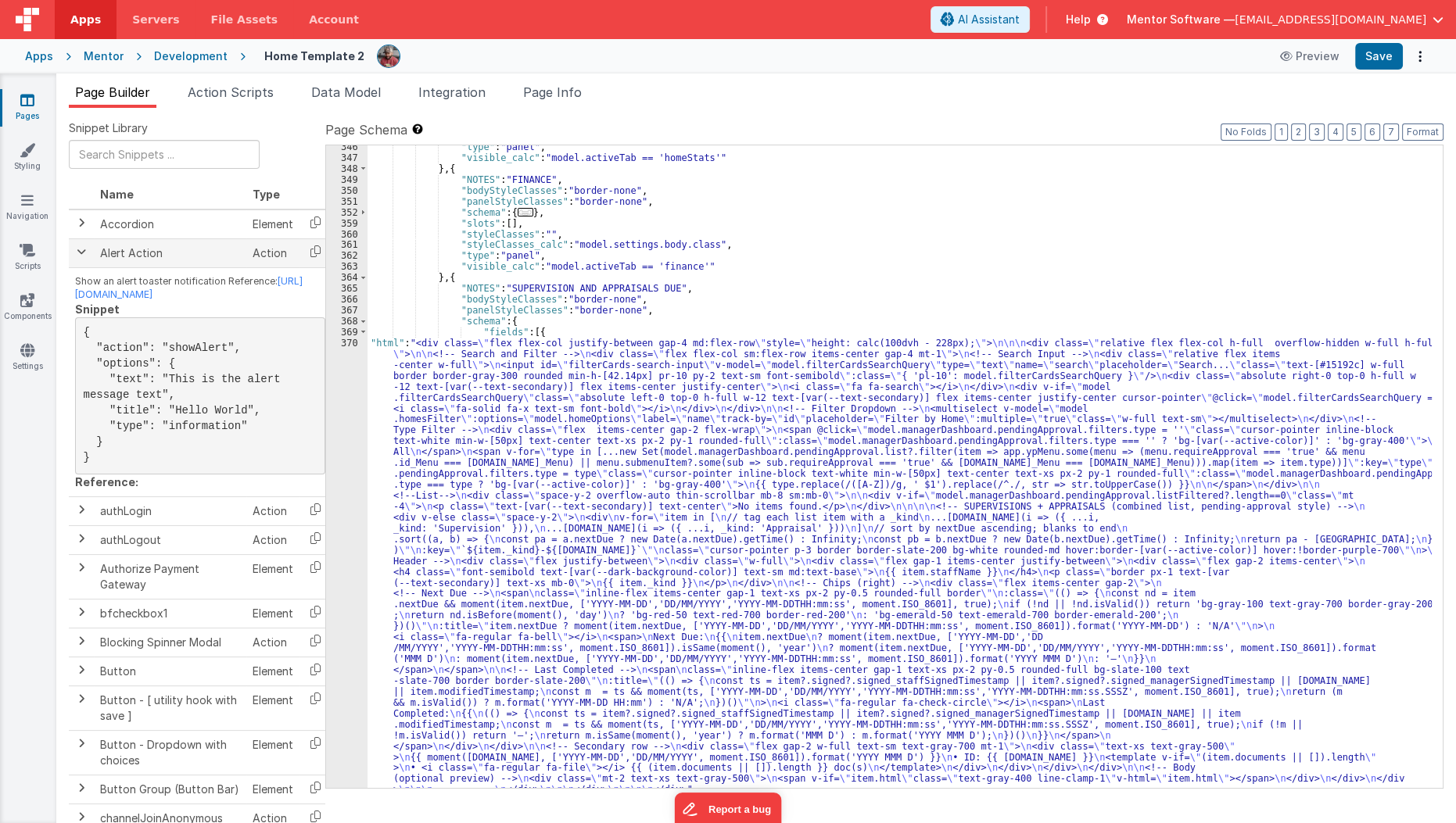
click at [83, 250] on span at bounding box center [81, 251] width 12 height 12
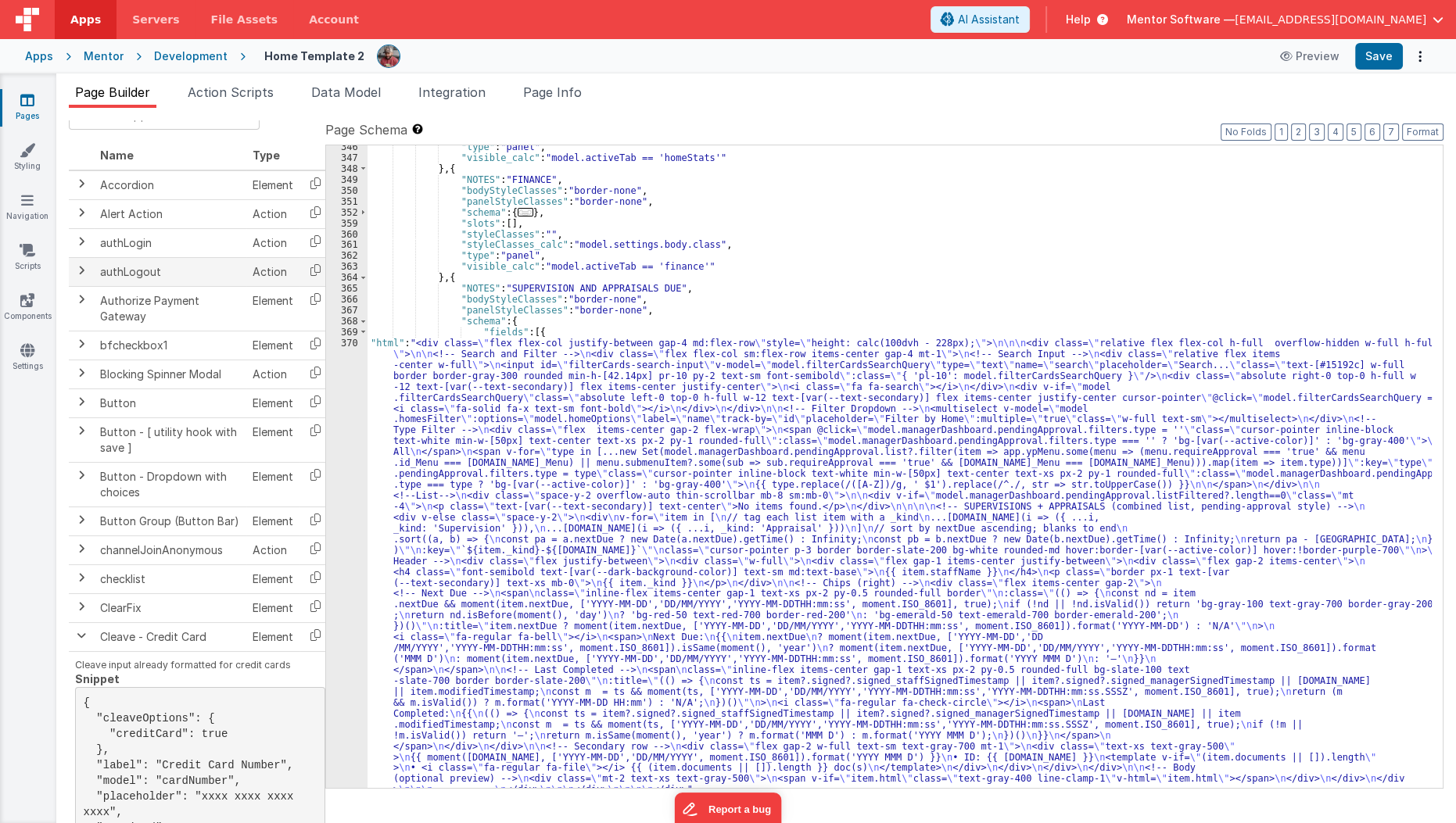
scroll to position [40, 0]
click at [80, 630] on span at bounding box center [81, 634] width 12 height 12
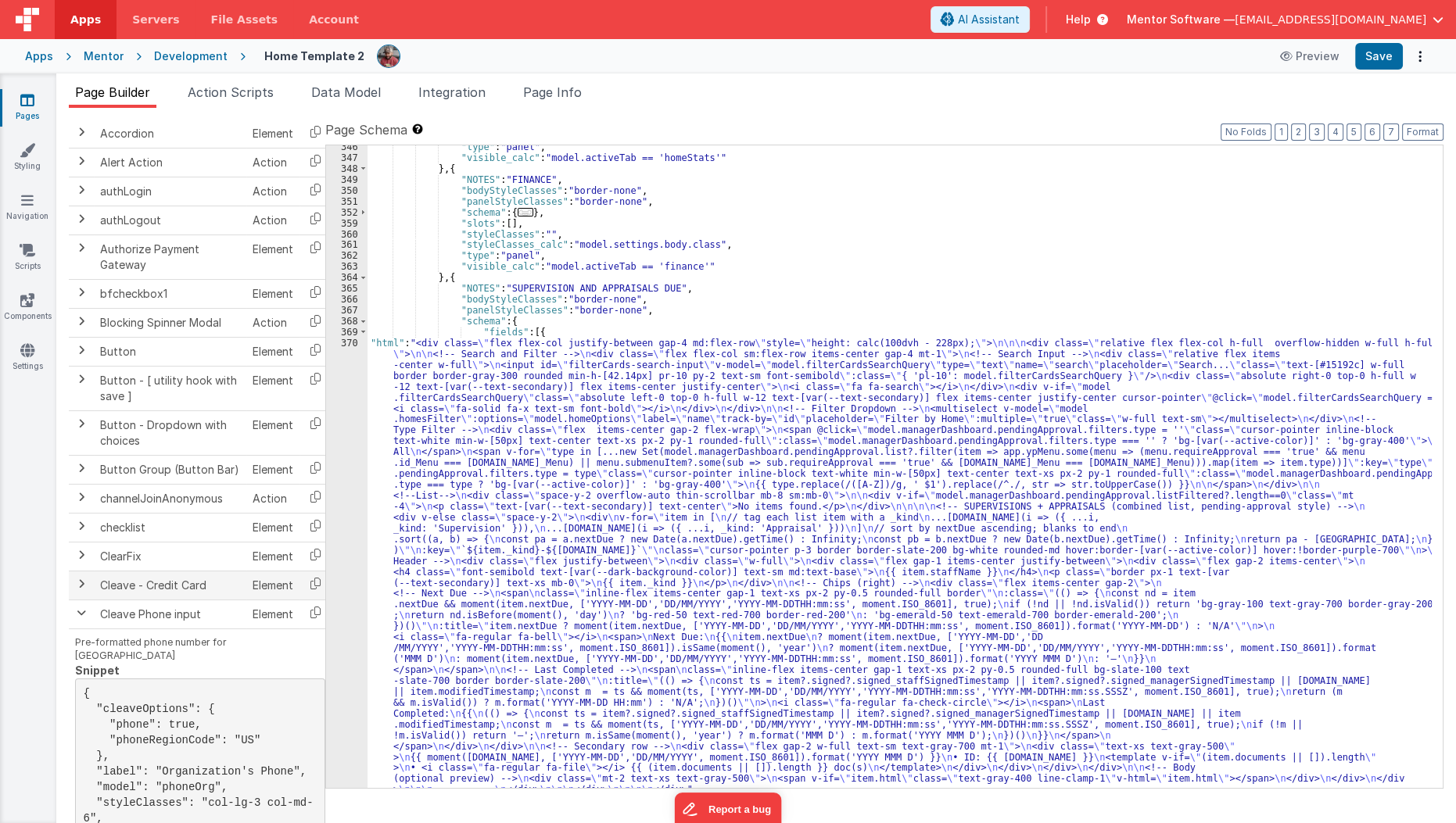
scroll to position [91, 0]
click at [80, 607] on span at bounding box center [81, 611] width 12 height 12
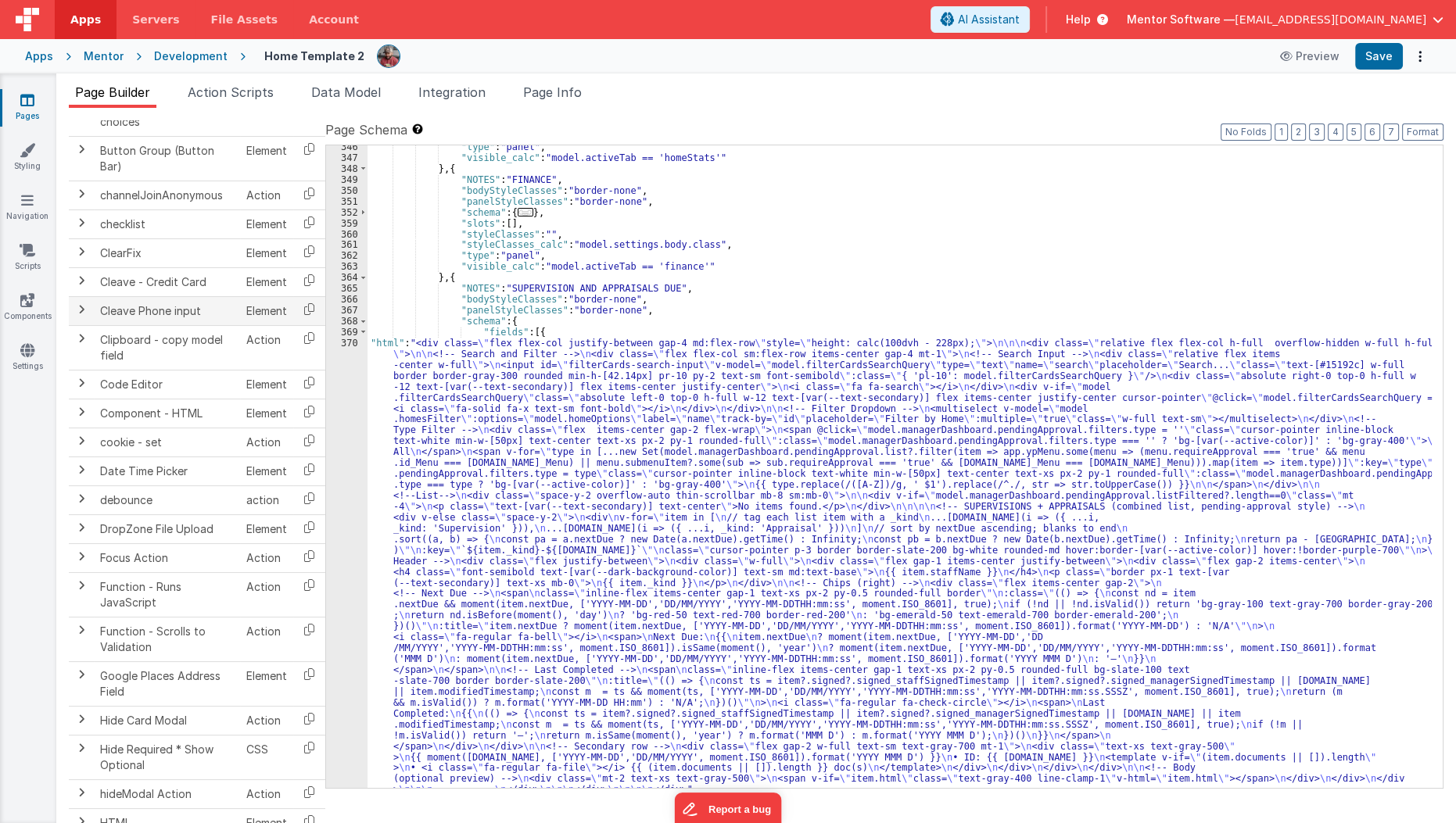
scroll to position [411, 0]
click at [84, 435] on span at bounding box center [81, 439] width 12 height 12
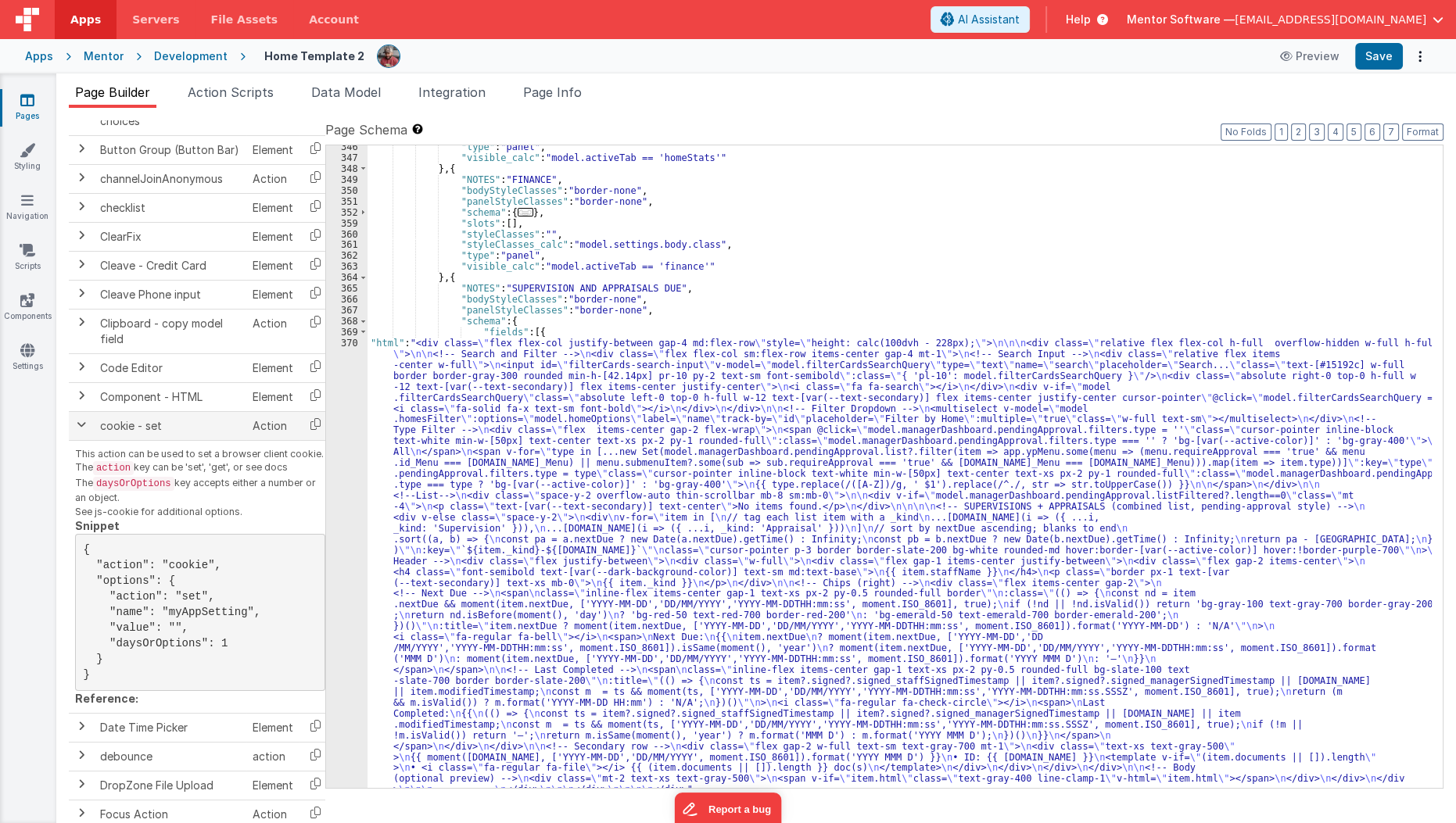
click at [84, 440] on td "This action can be used to set a browser client cookie. The action key can be '…" at bounding box center [200, 577] width 263 height 273
click at [77, 422] on span at bounding box center [81, 424] width 12 height 12
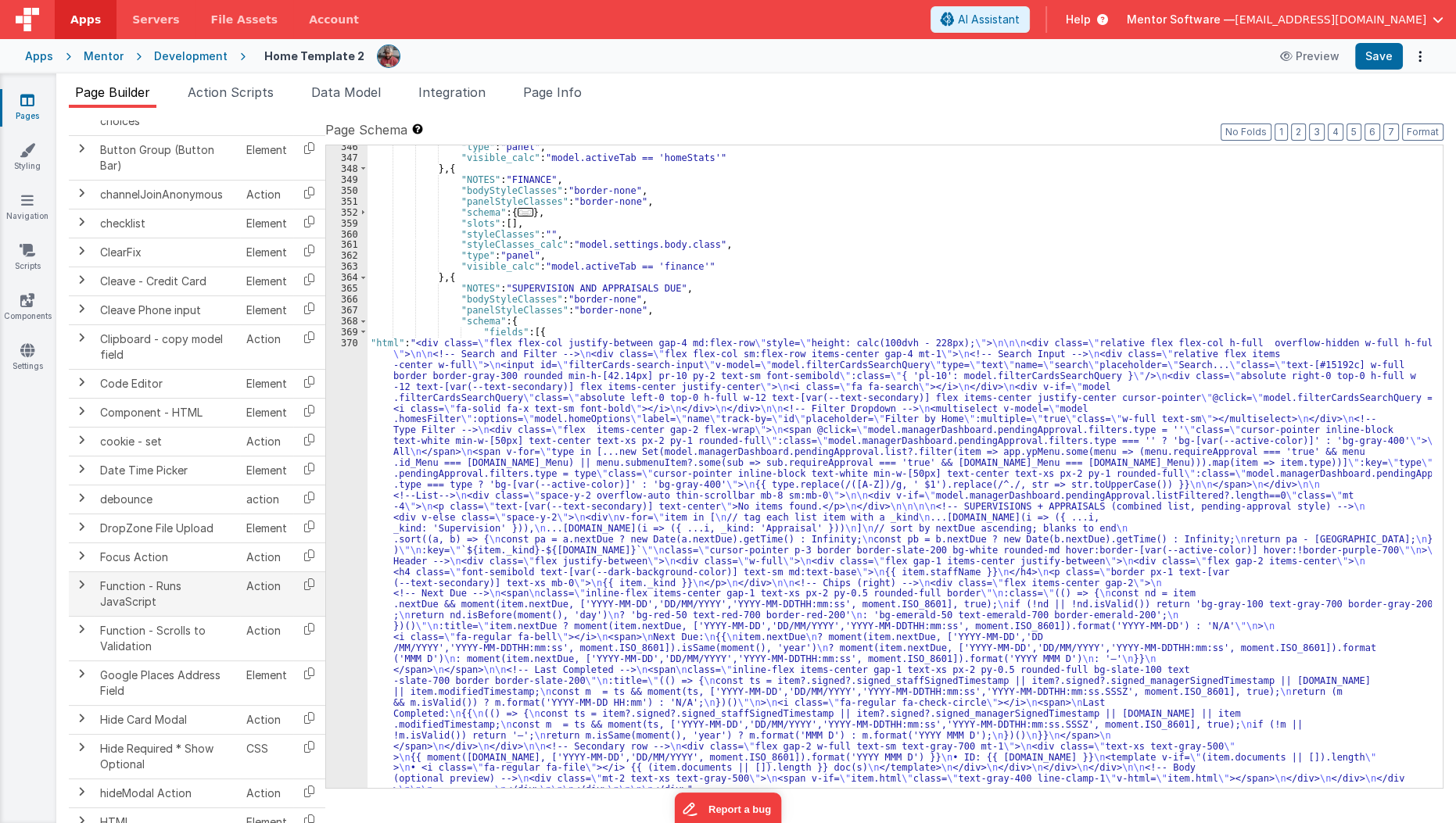
click at [90, 582] on td at bounding box center [81, 593] width 25 height 44
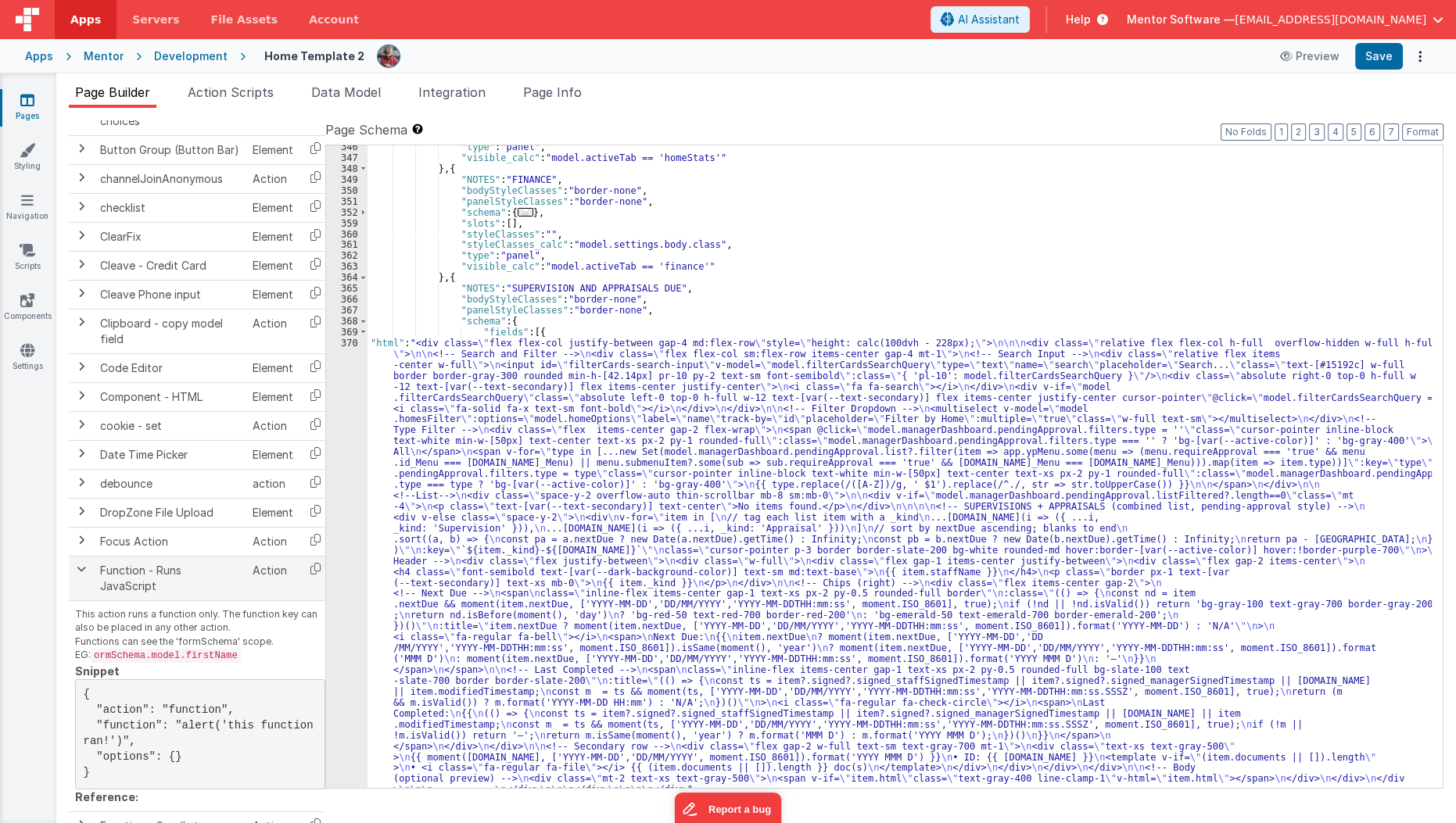
click at [88, 558] on td at bounding box center [81, 578] width 25 height 44
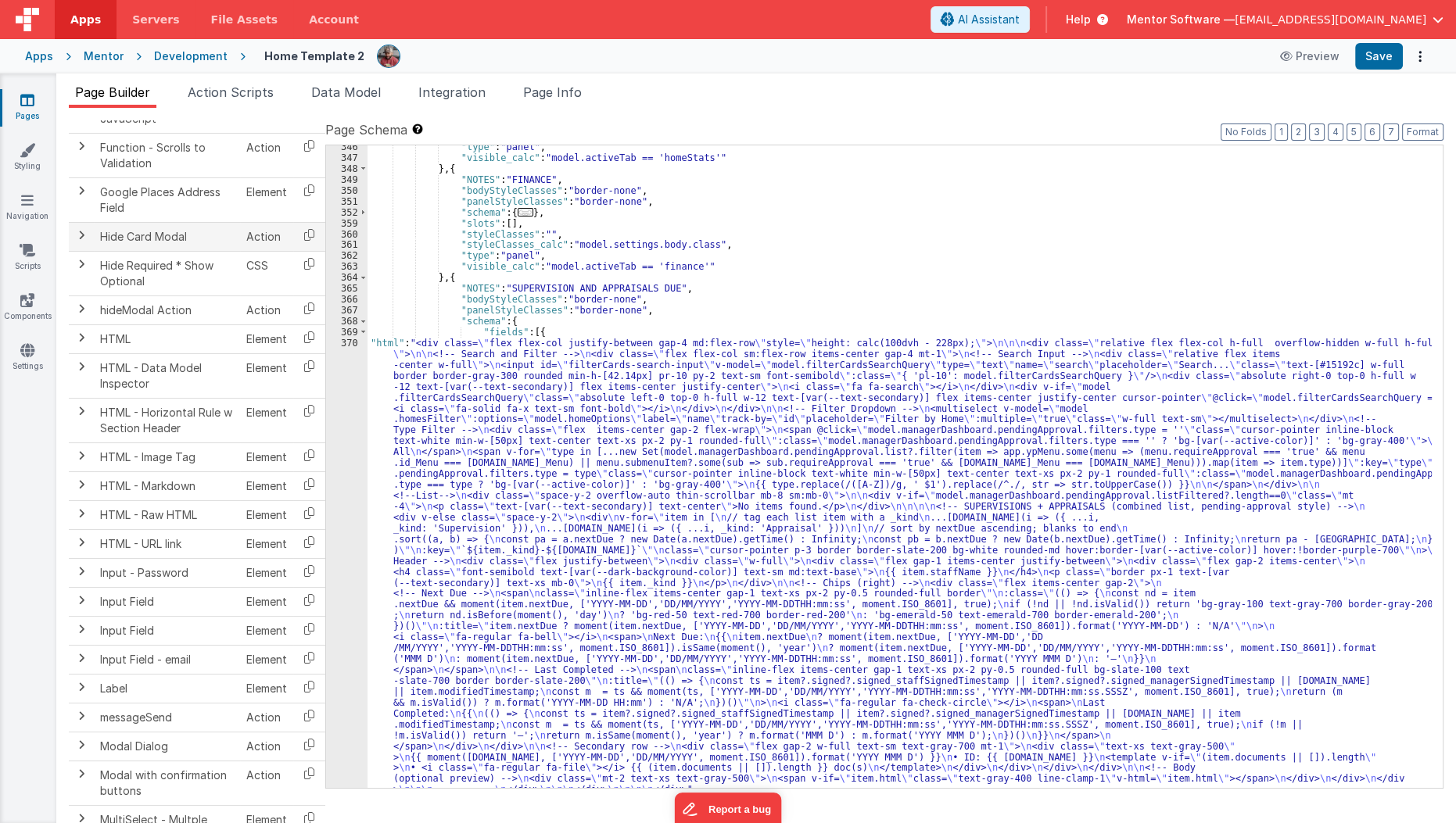
scroll to position [895, 0]
click at [86, 477] on span at bounding box center [81, 483] width 12 height 12
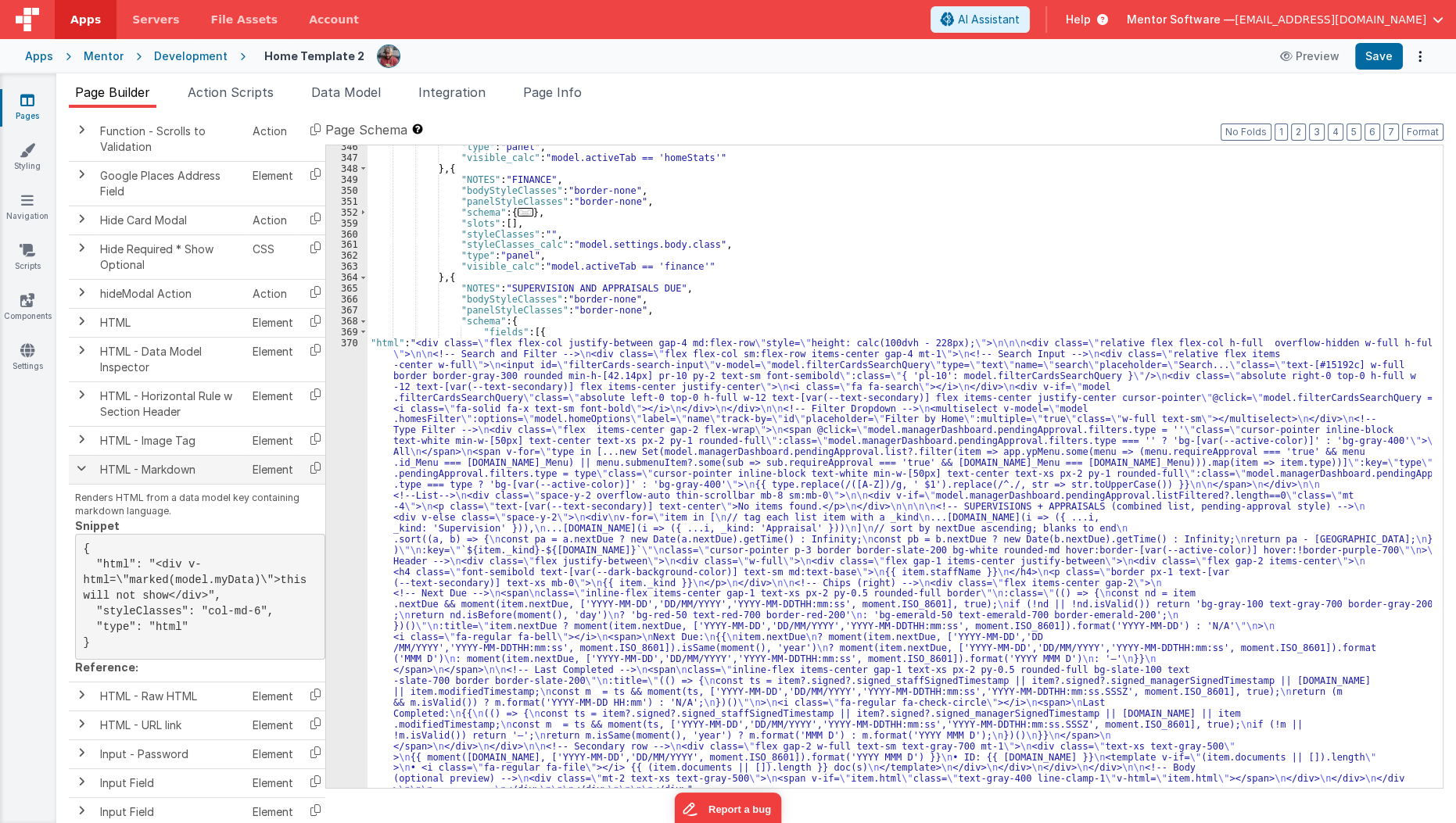
click at [86, 484] on td "Renders HTML from a data model key containing markdown language. Snippet { "htm…" at bounding box center [200, 583] width 263 height 198
click at [79, 463] on td at bounding box center [81, 469] width 25 height 29
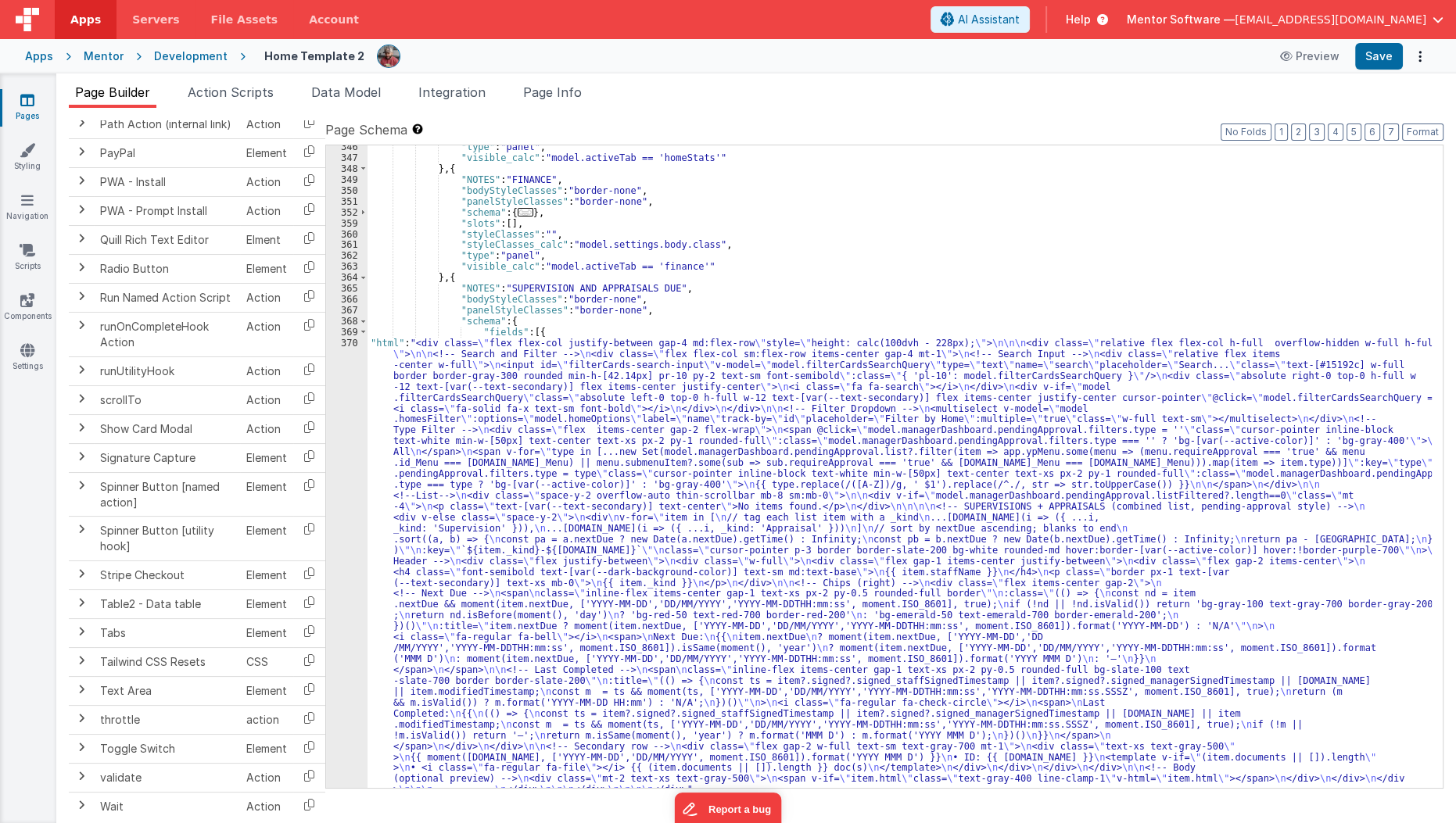
scroll to position [1749, 0]
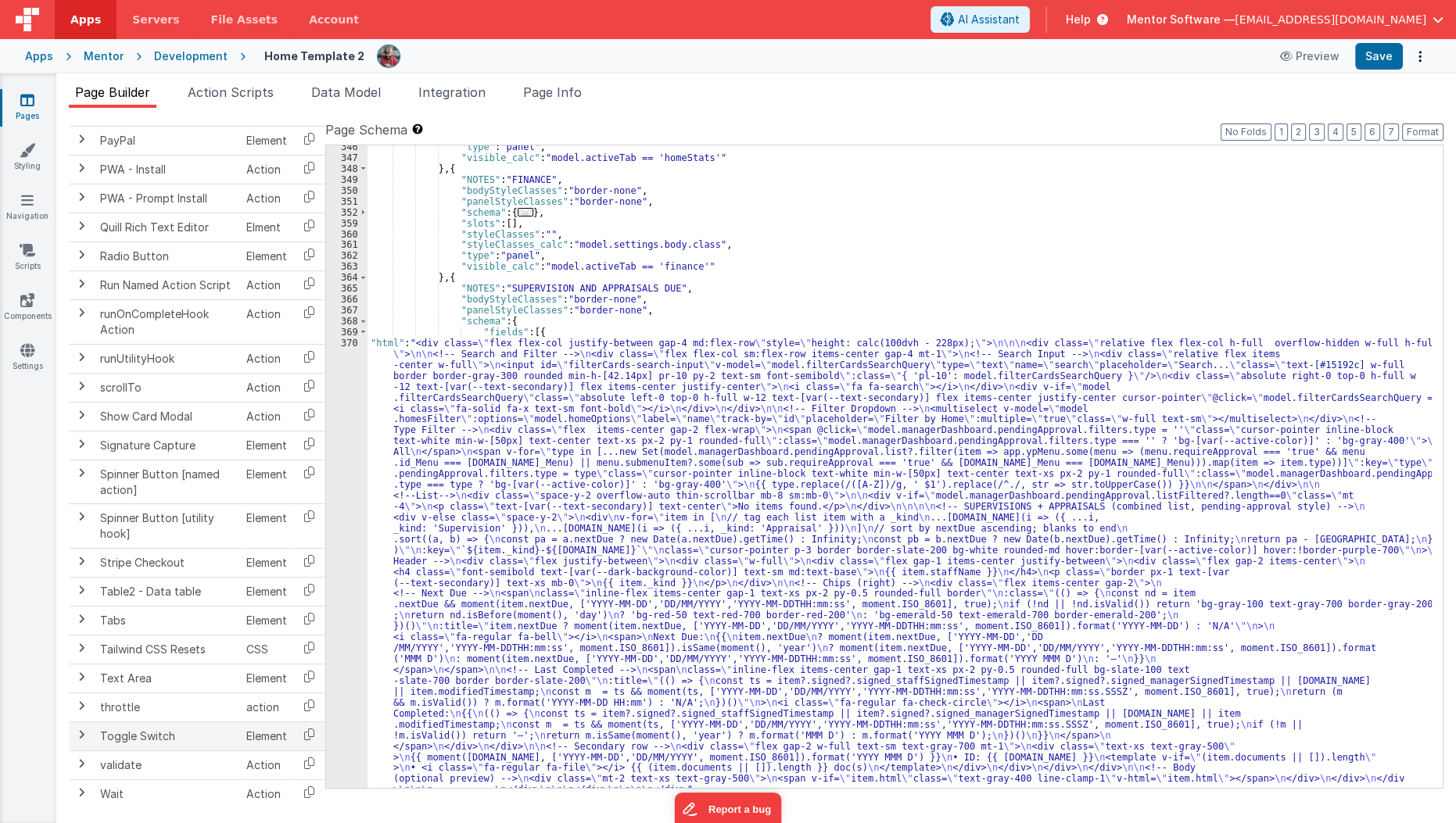
click at [80, 728] on span at bounding box center [81, 734] width 12 height 12
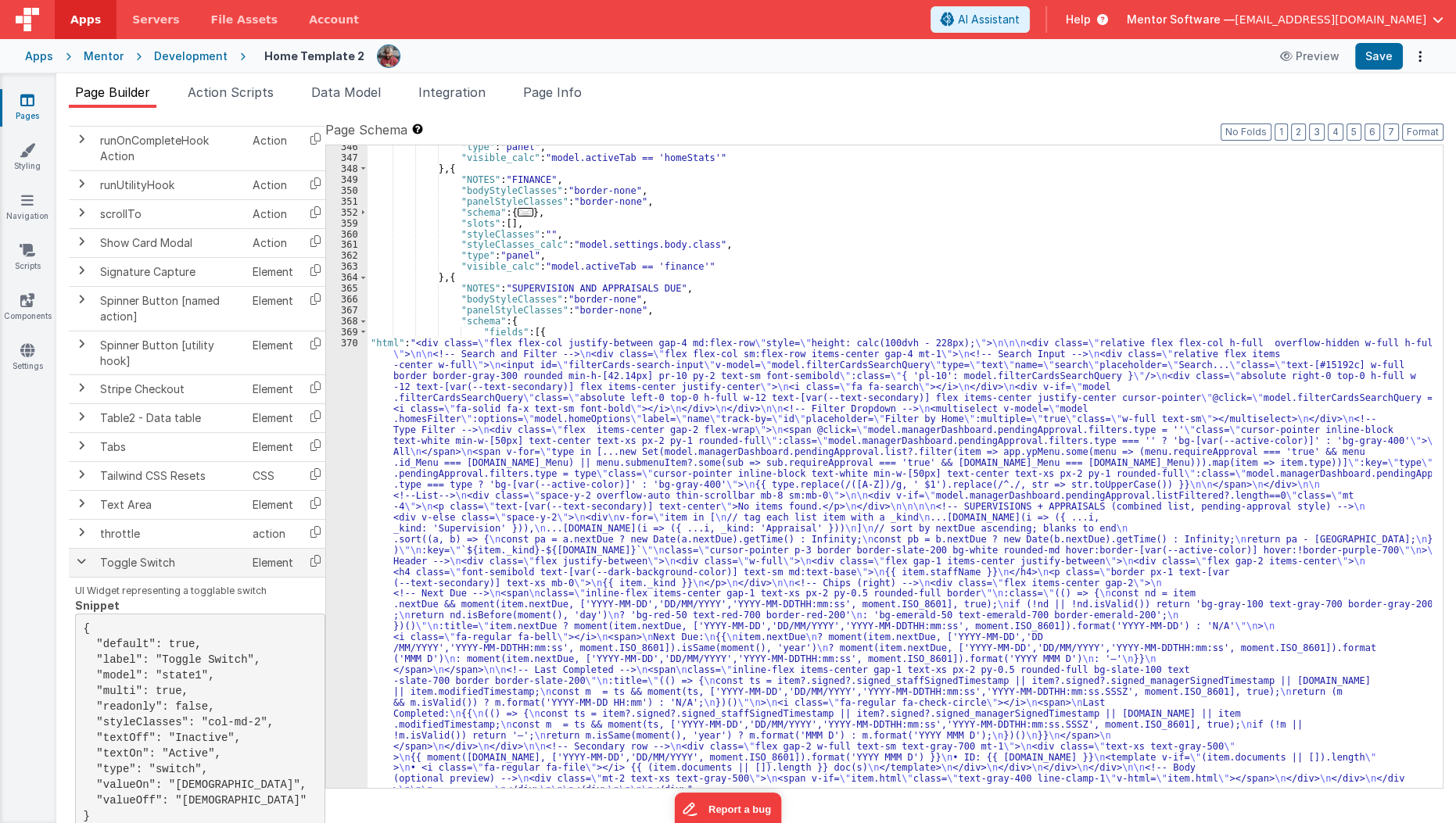
scroll to position [1918, 0]
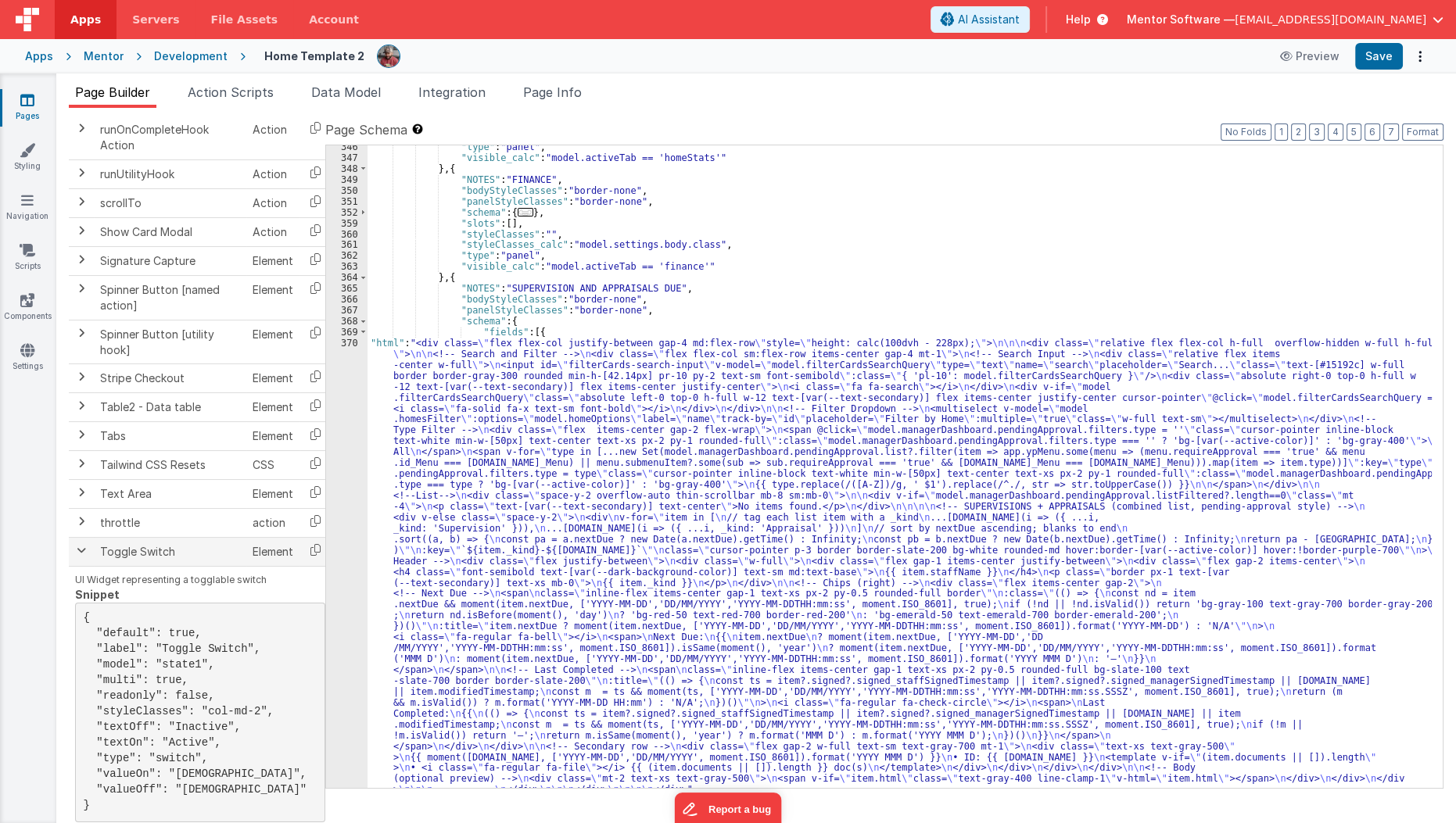
click at [85, 544] on span at bounding box center [81, 550] width 12 height 12
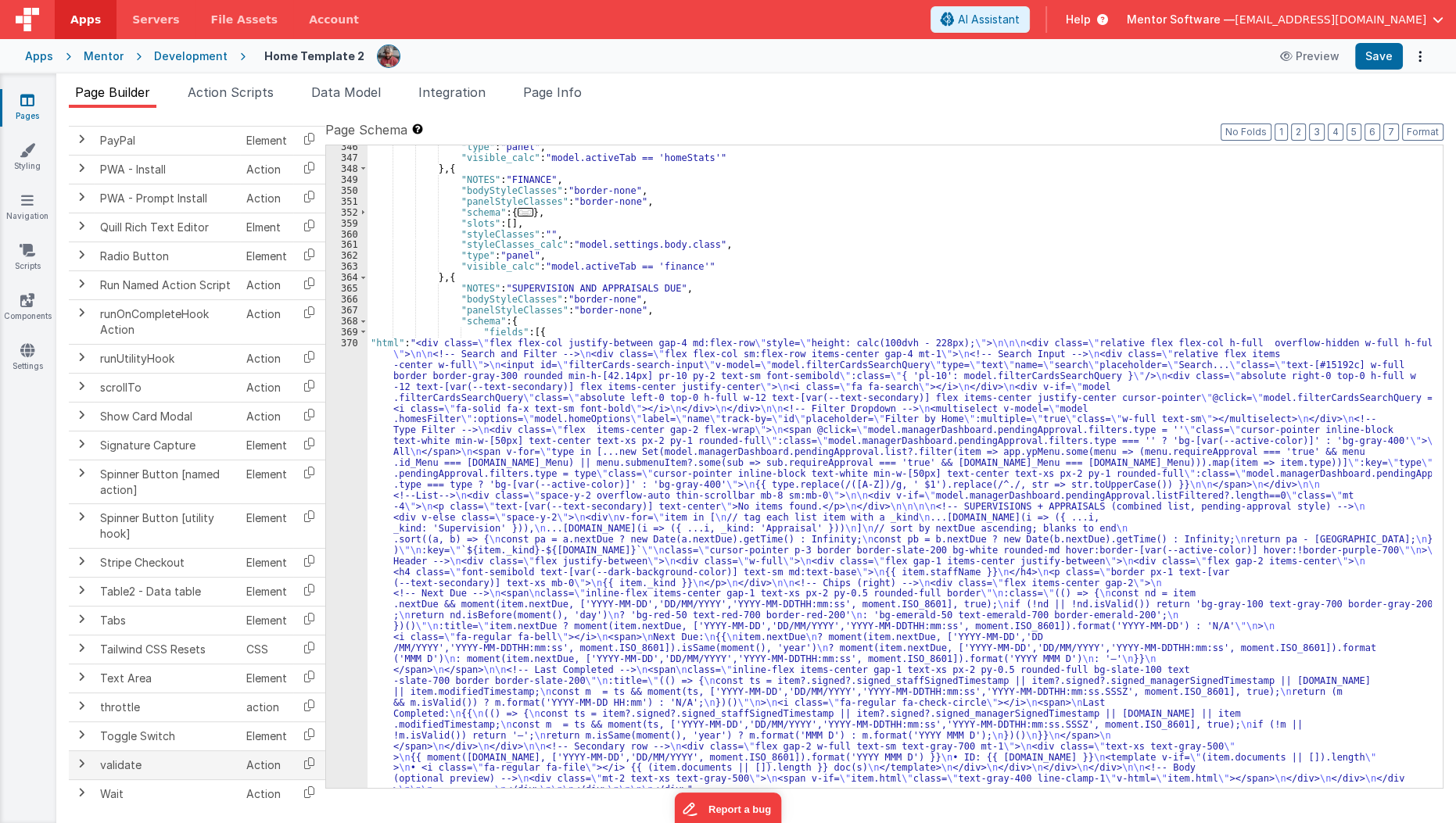
click at [86, 757] on span at bounding box center [81, 763] width 12 height 12
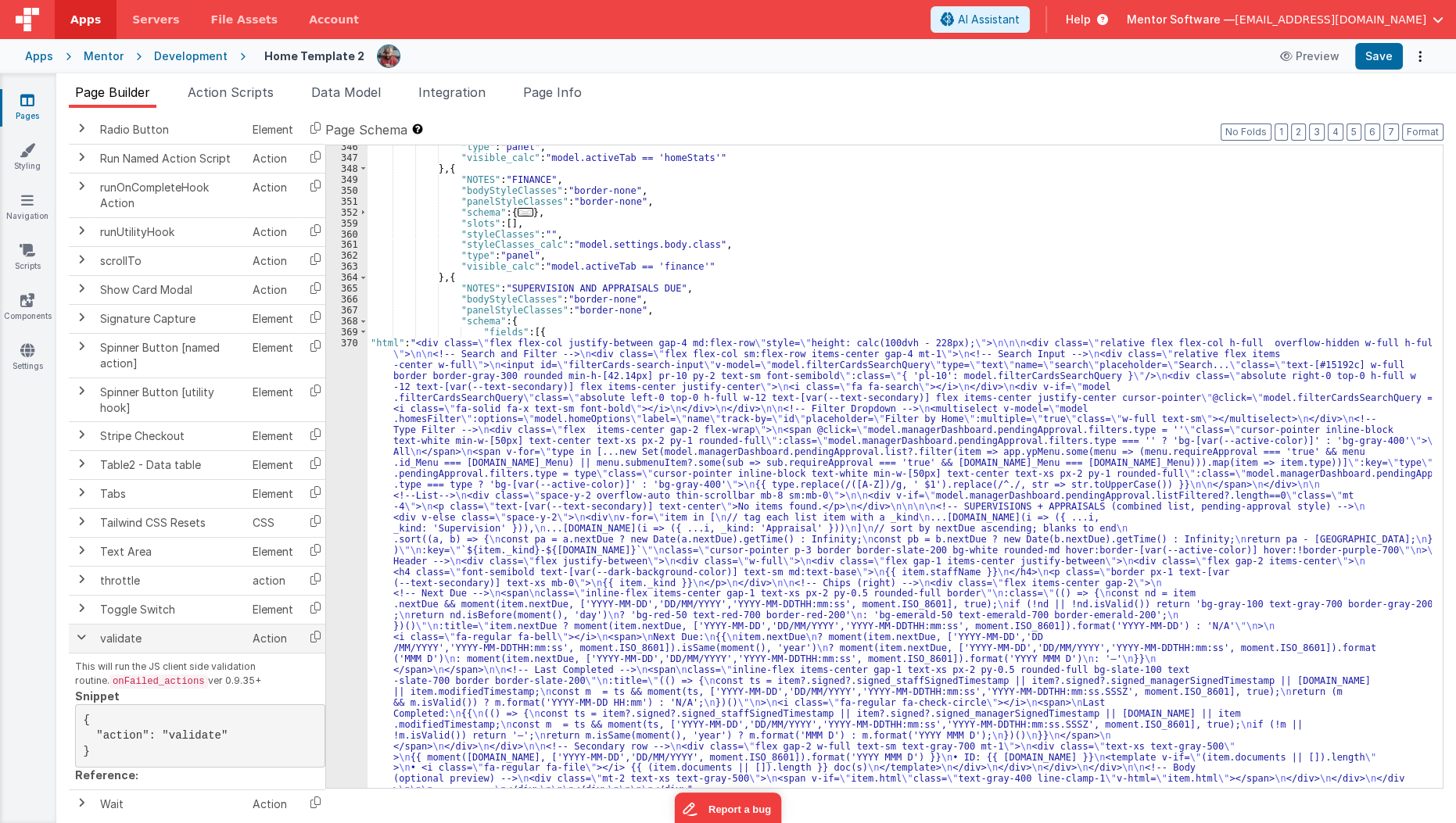
scroll to position [1883, 0]
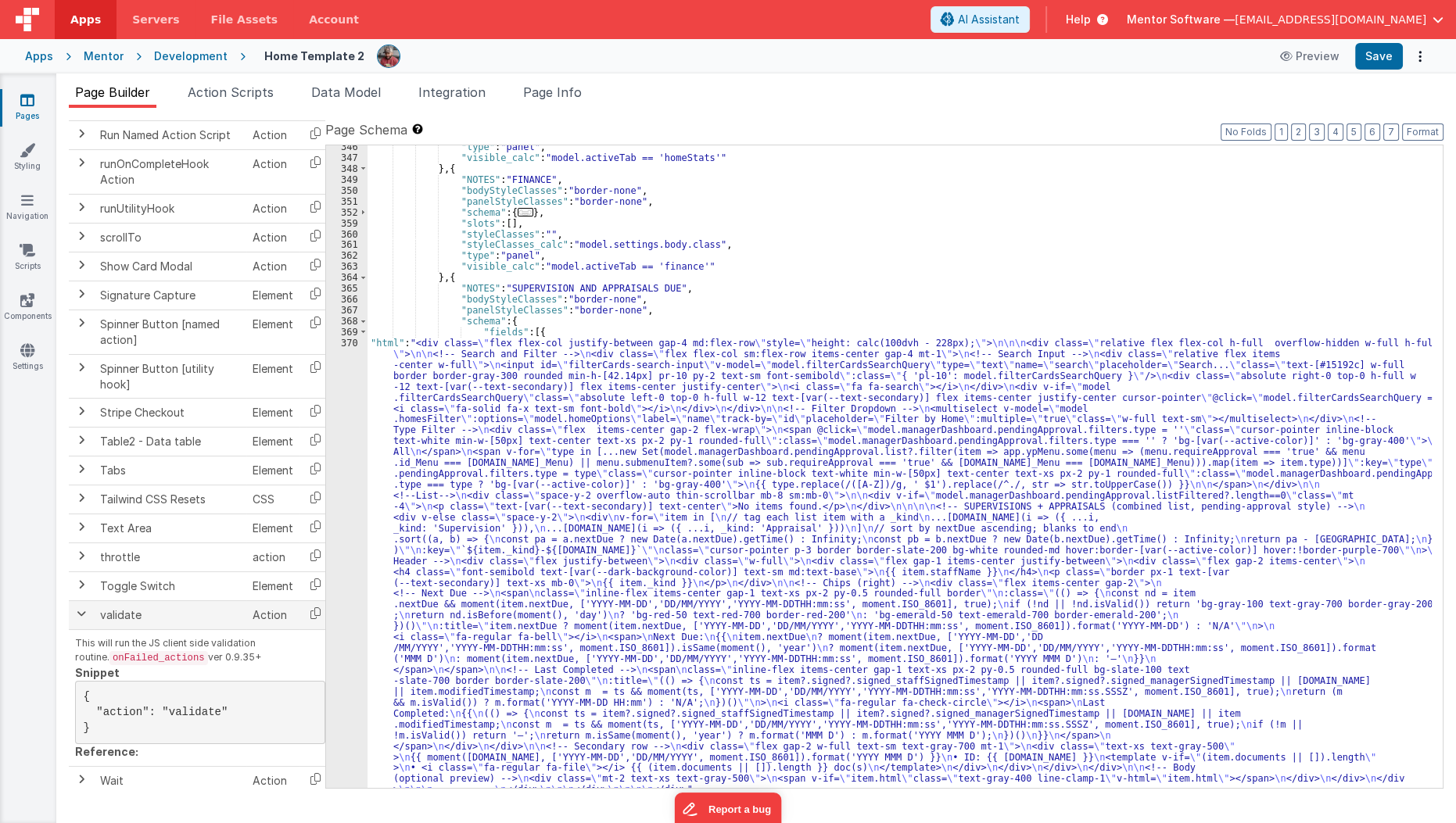
click at [84, 607] on span at bounding box center [81, 613] width 12 height 12
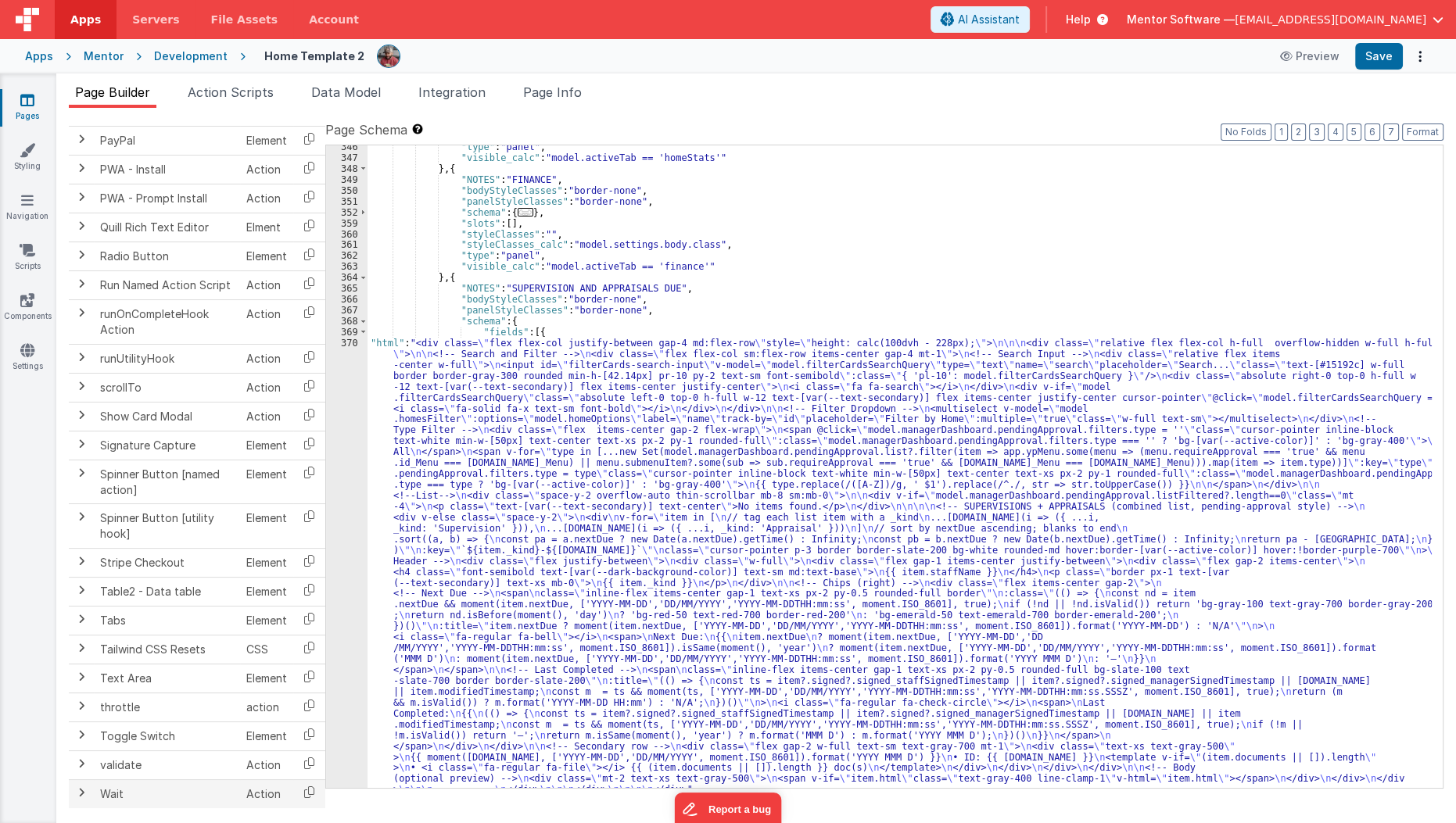
click at [81, 787] on span at bounding box center [81, 793] width 12 height 12
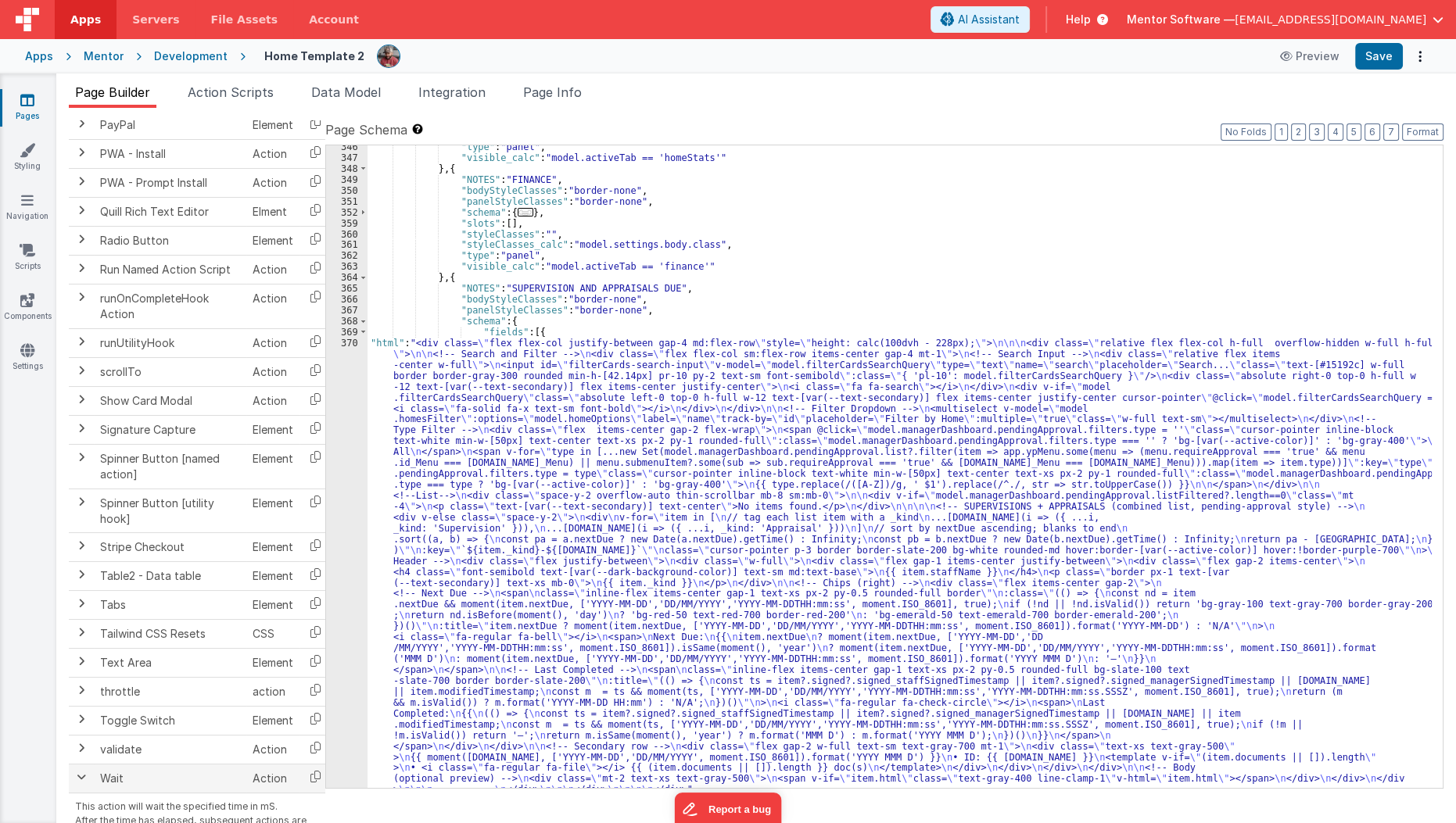
scroll to position [1944, 0]
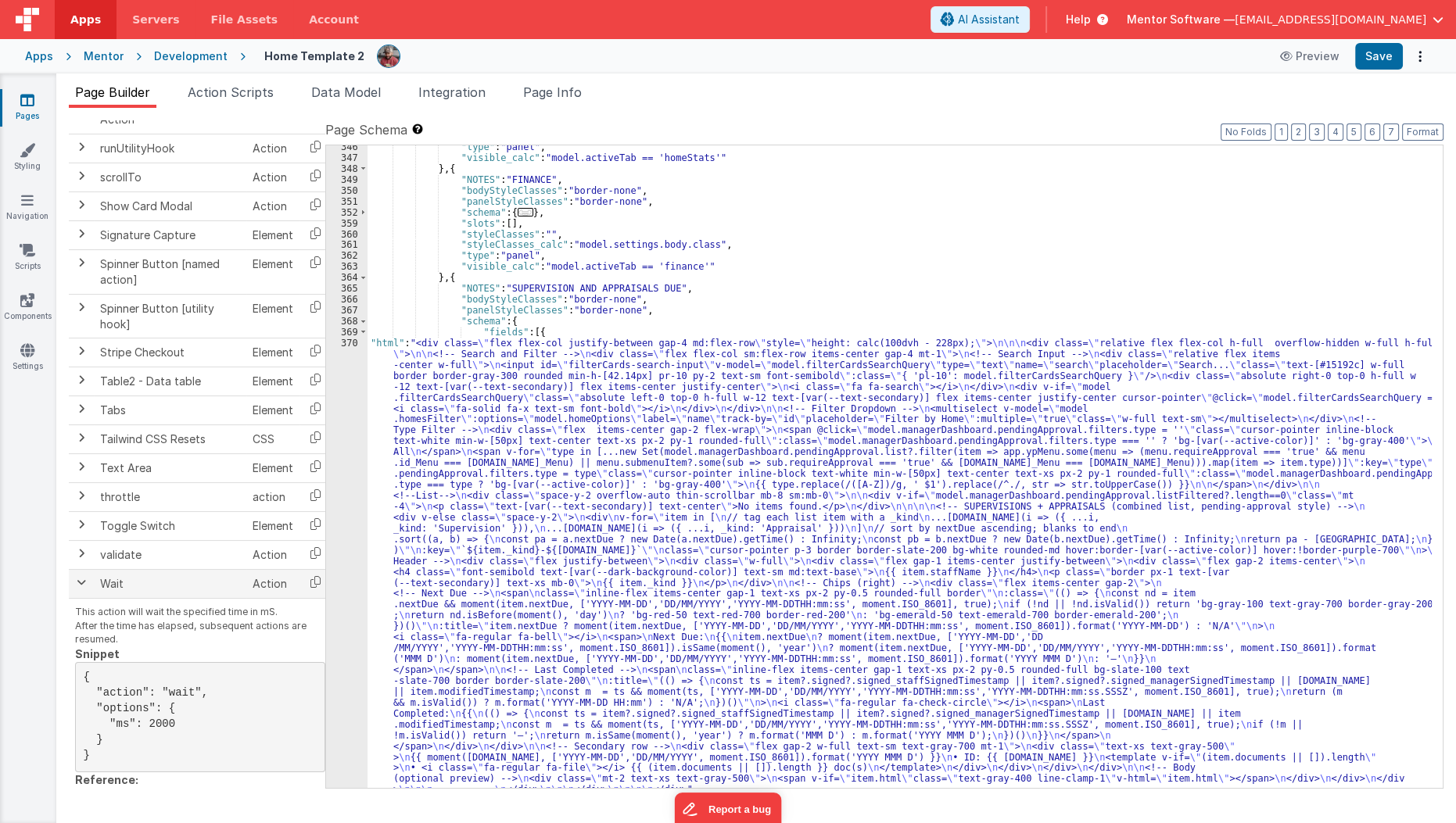
click at [88, 570] on td at bounding box center [81, 584] width 25 height 29
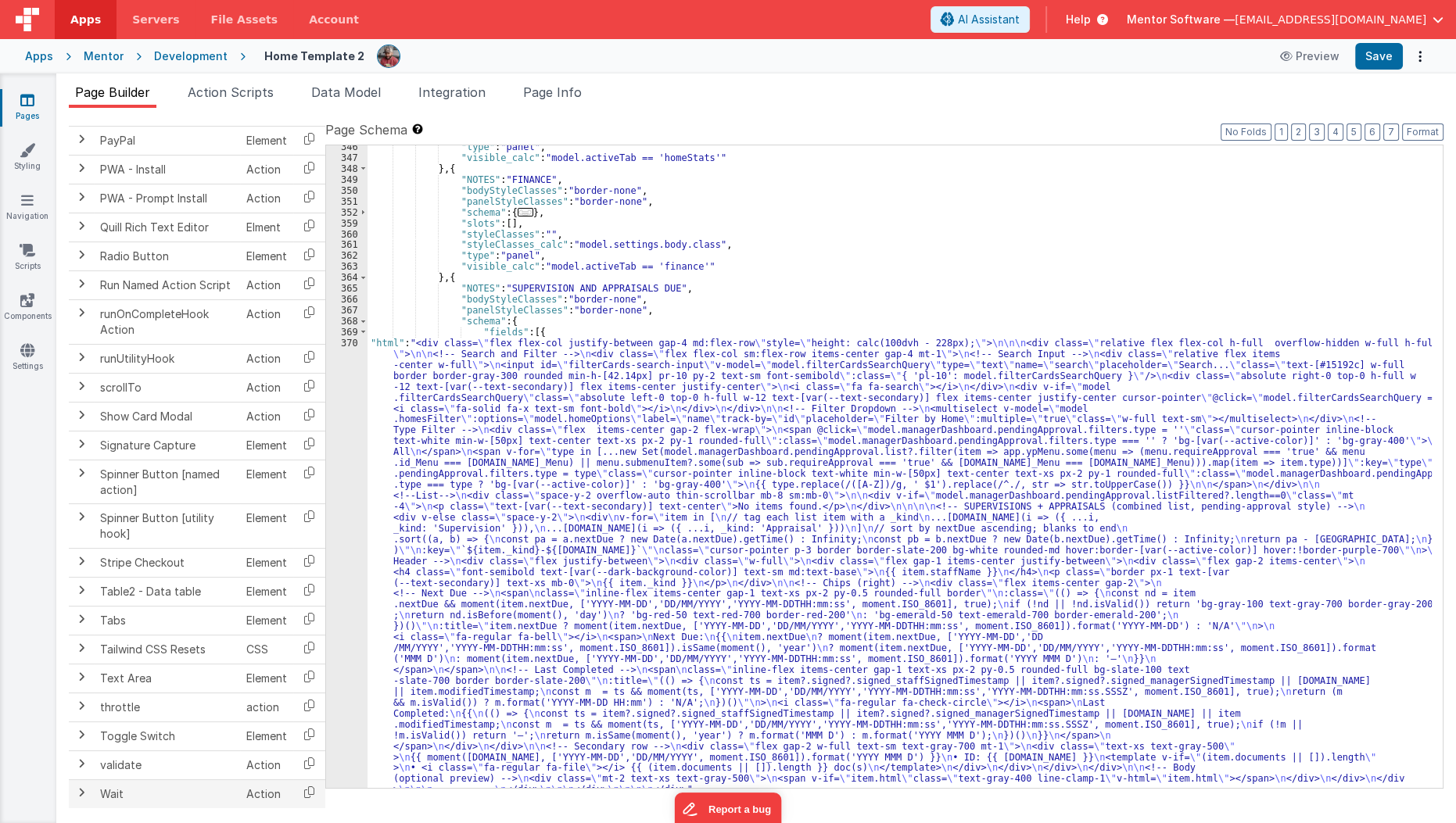
scroll to position [1748, 0]
click at [79, 381] on span at bounding box center [81, 387] width 12 height 12
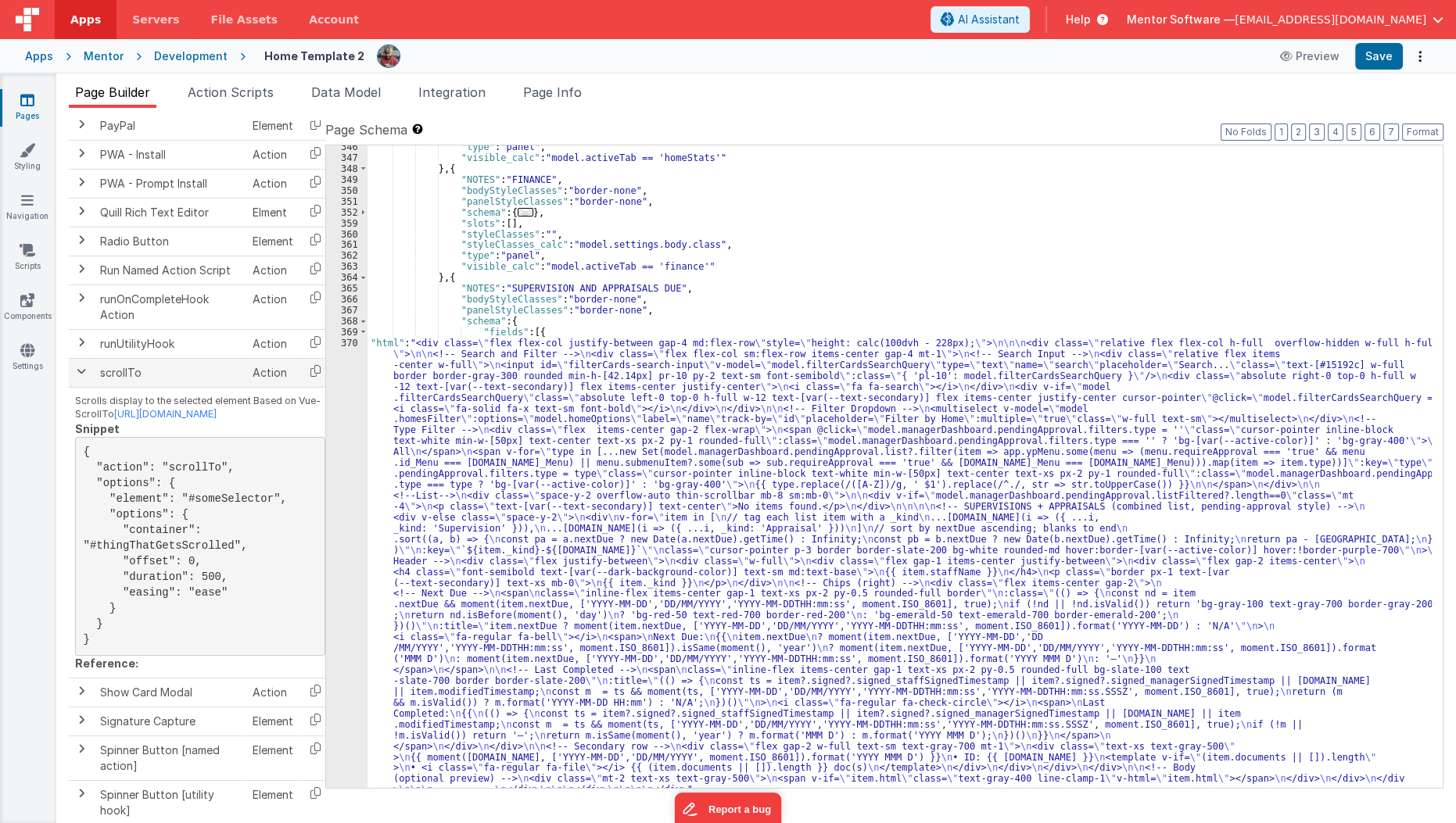
click at [75, 365] on span at bounding box center [81, 371] width 12 height 12
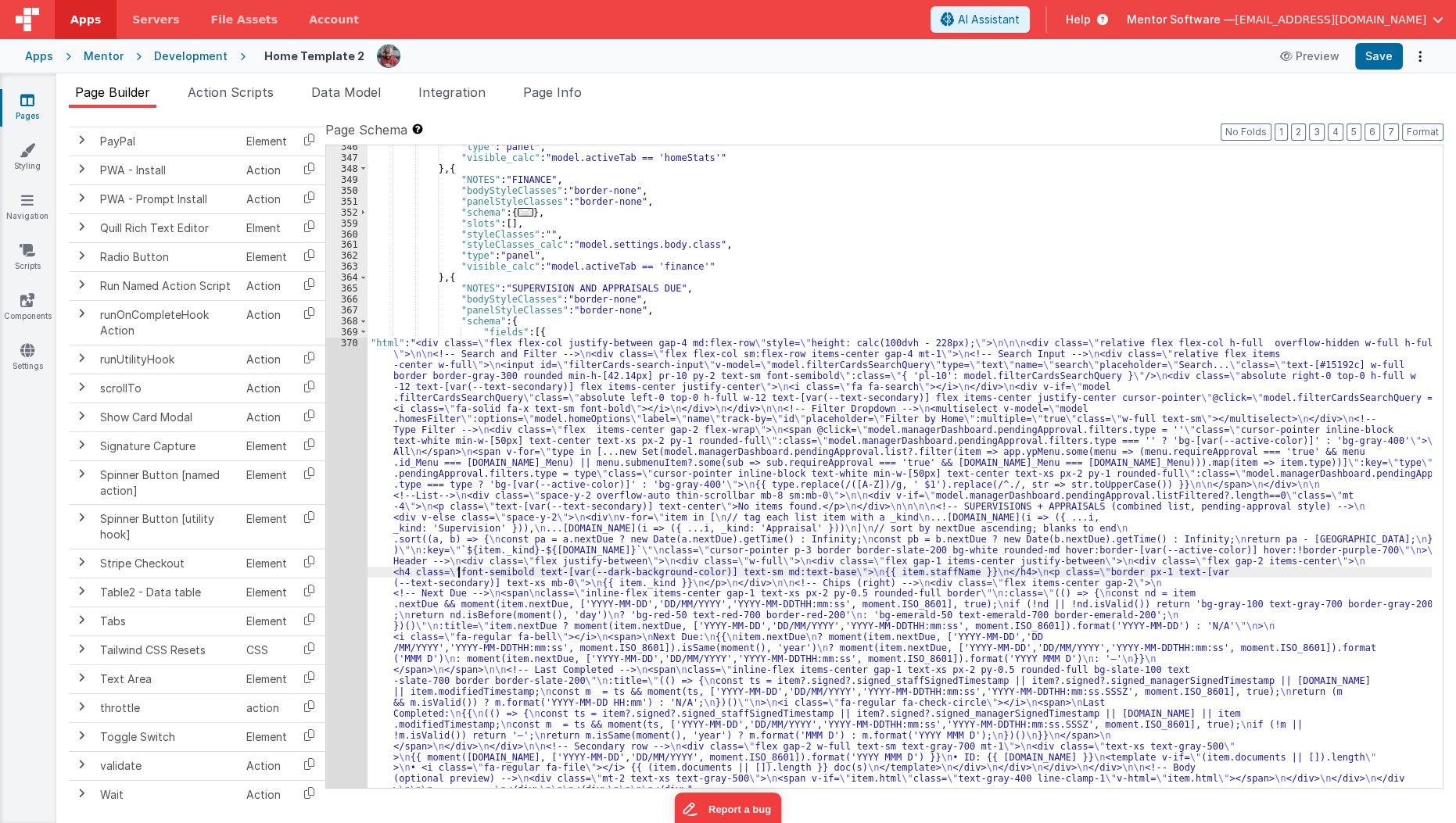
click at [457, 566] on div ""type" : "panel" , "visible_calc" : "model.activeTab == 'homeStats'" } , { "NOT…" at bounding box center [900, 697] width 1065 height 1111
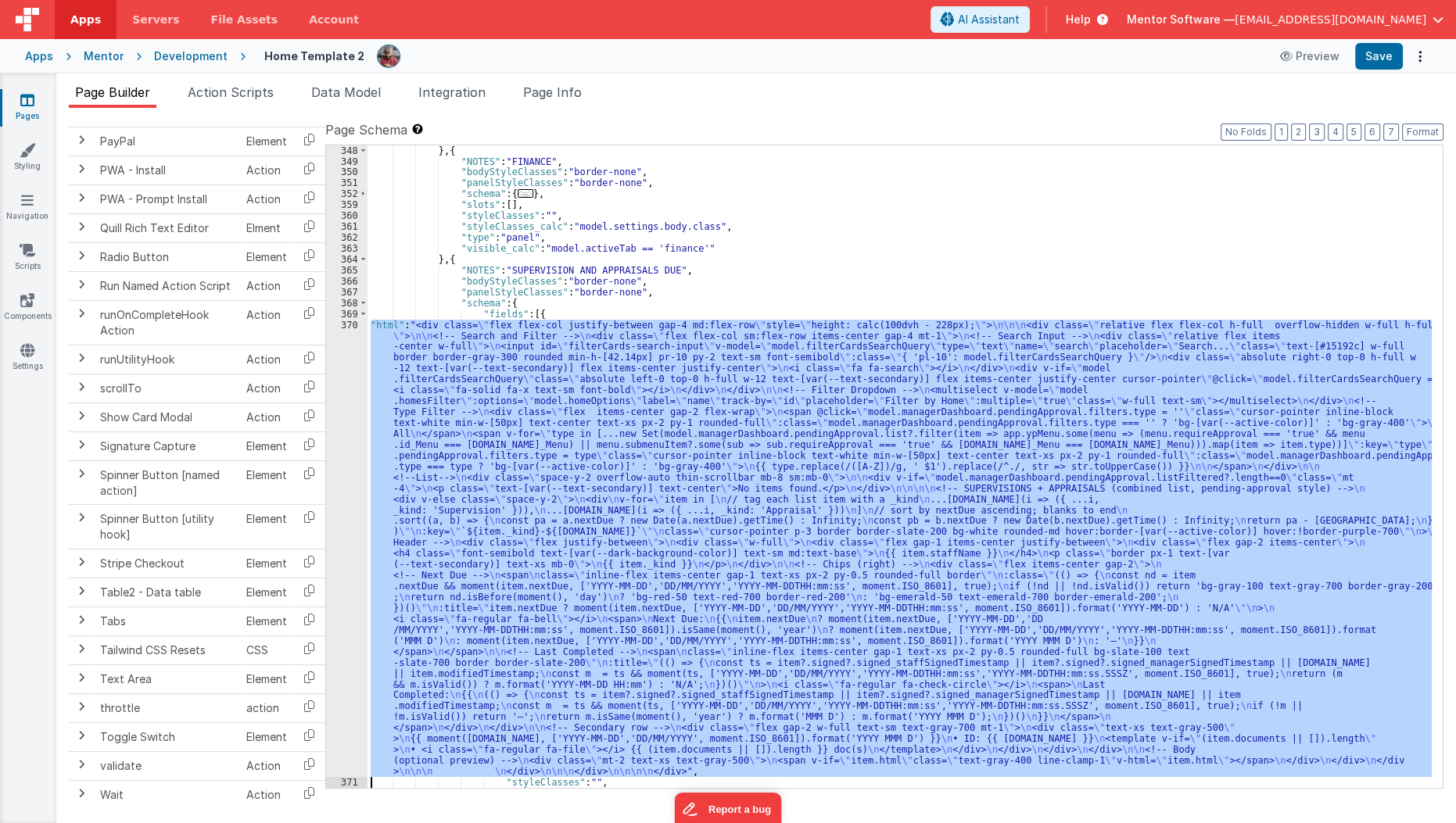
scroll to position [4849, 0]
click at [335, 584] on div "348 349 350 351 352 359 360 361 362 363 364 365 366 367 368 369 370 371 372 373" at bounding box center [347, 477] width 41 height 664
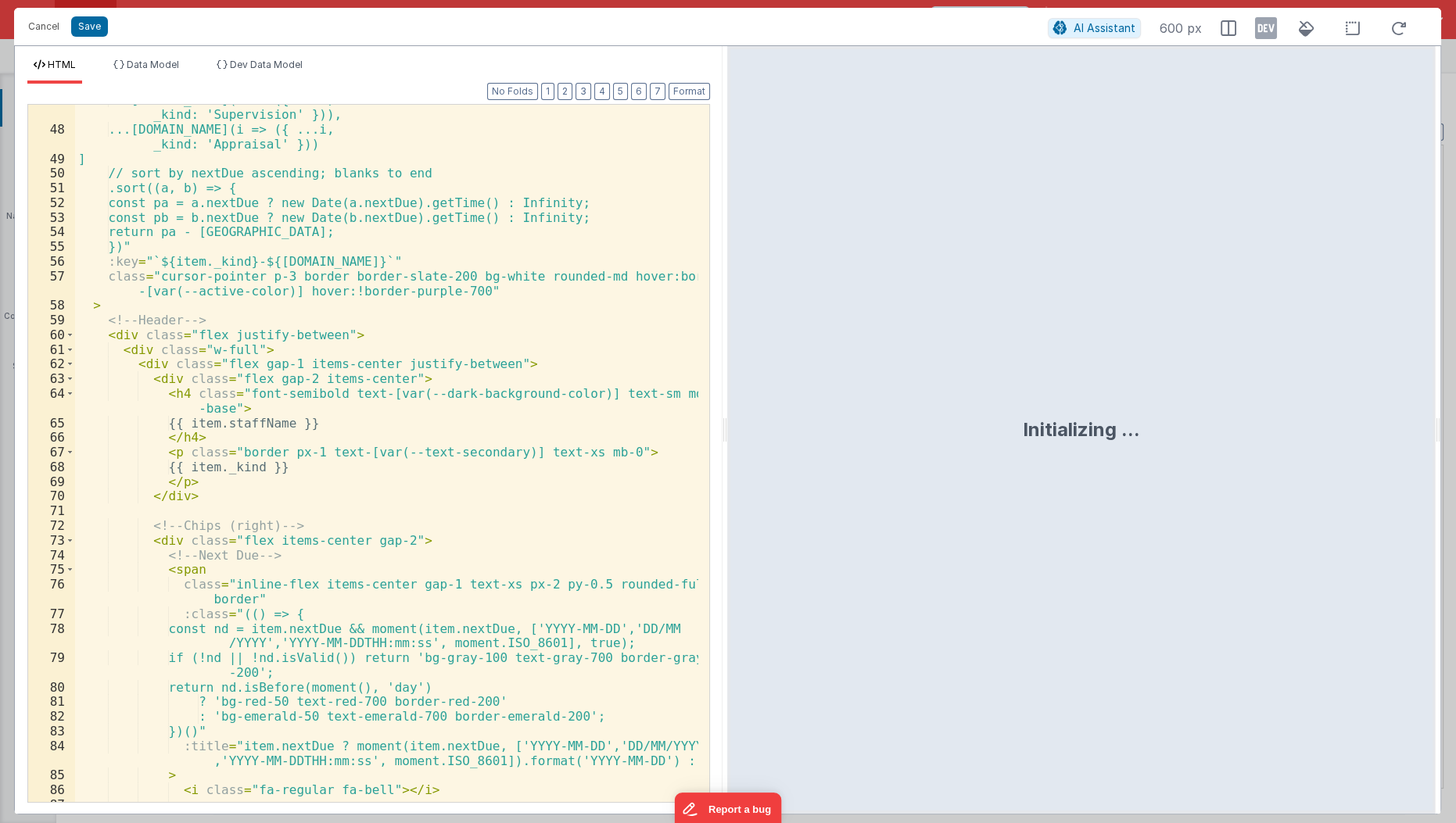
scroll to position [1025, 0]
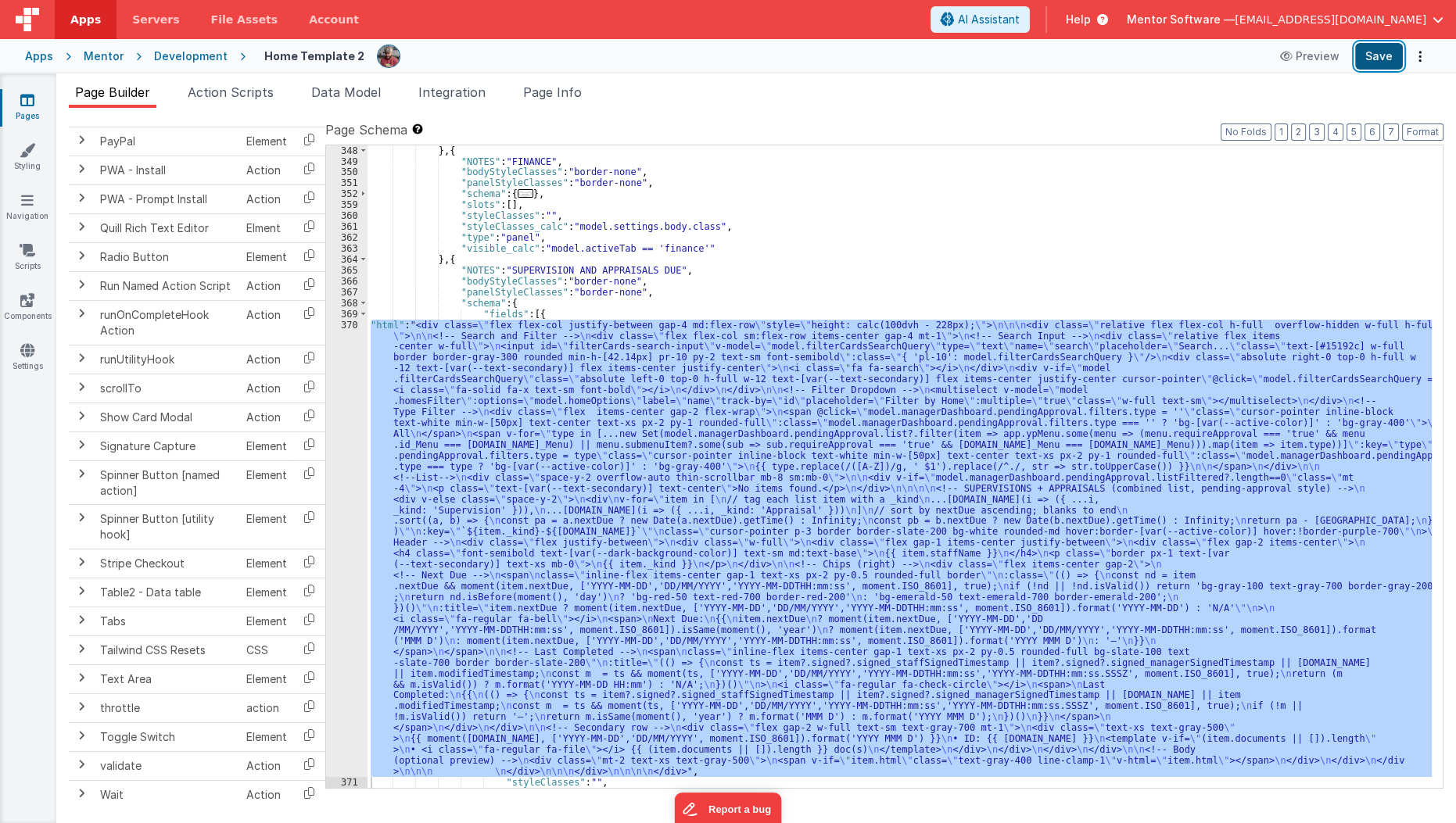
click at [1386, 59] on button "Save" at bounding box center [1379, 56] width 48 height 26
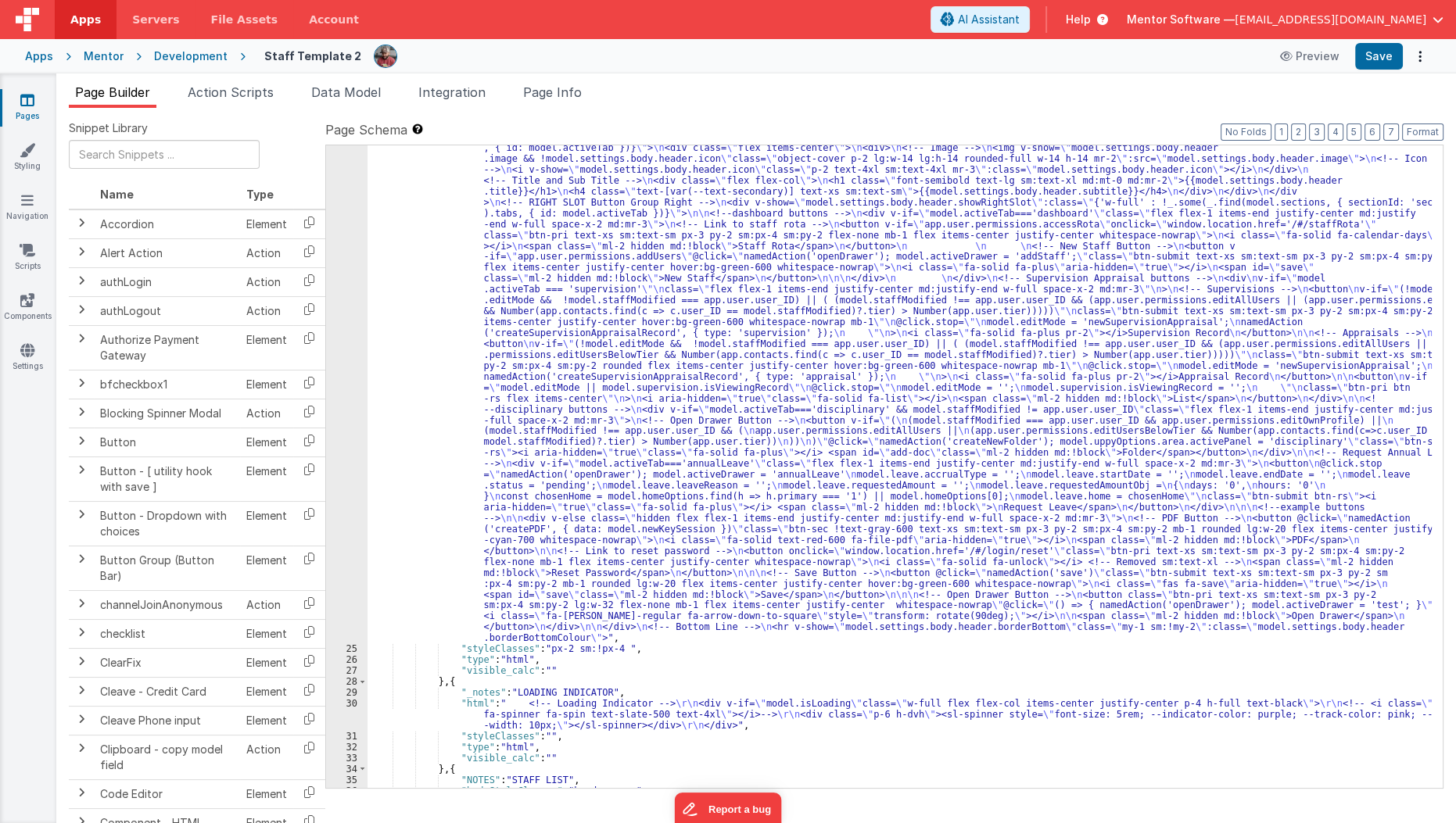
scroll to position [1064, 0]
